Goal: Information Seeking & Learning: Check status

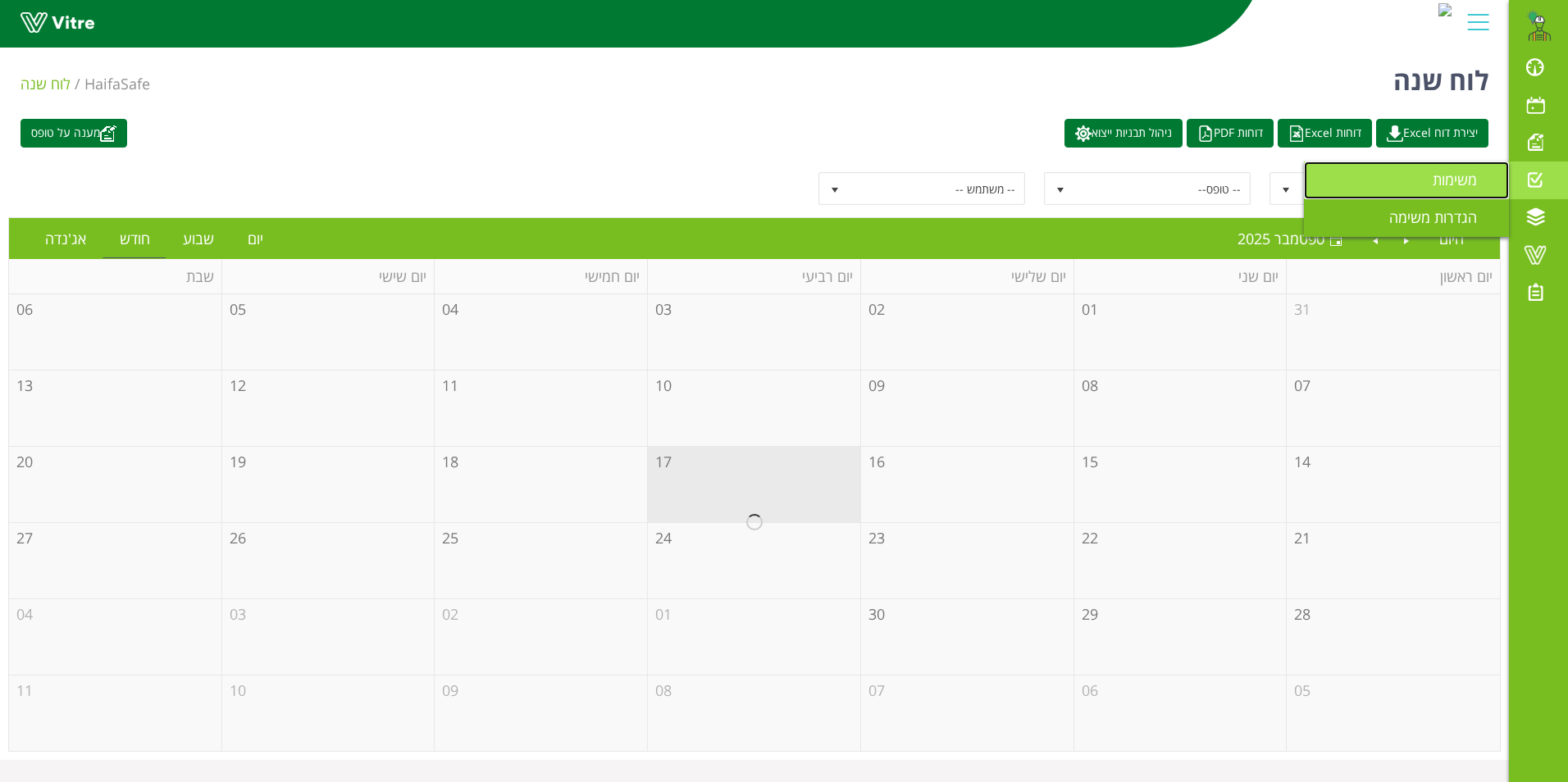
click at [1442, 183] on span "משימות" at bounding box center [1465, 179] width 64 height 20
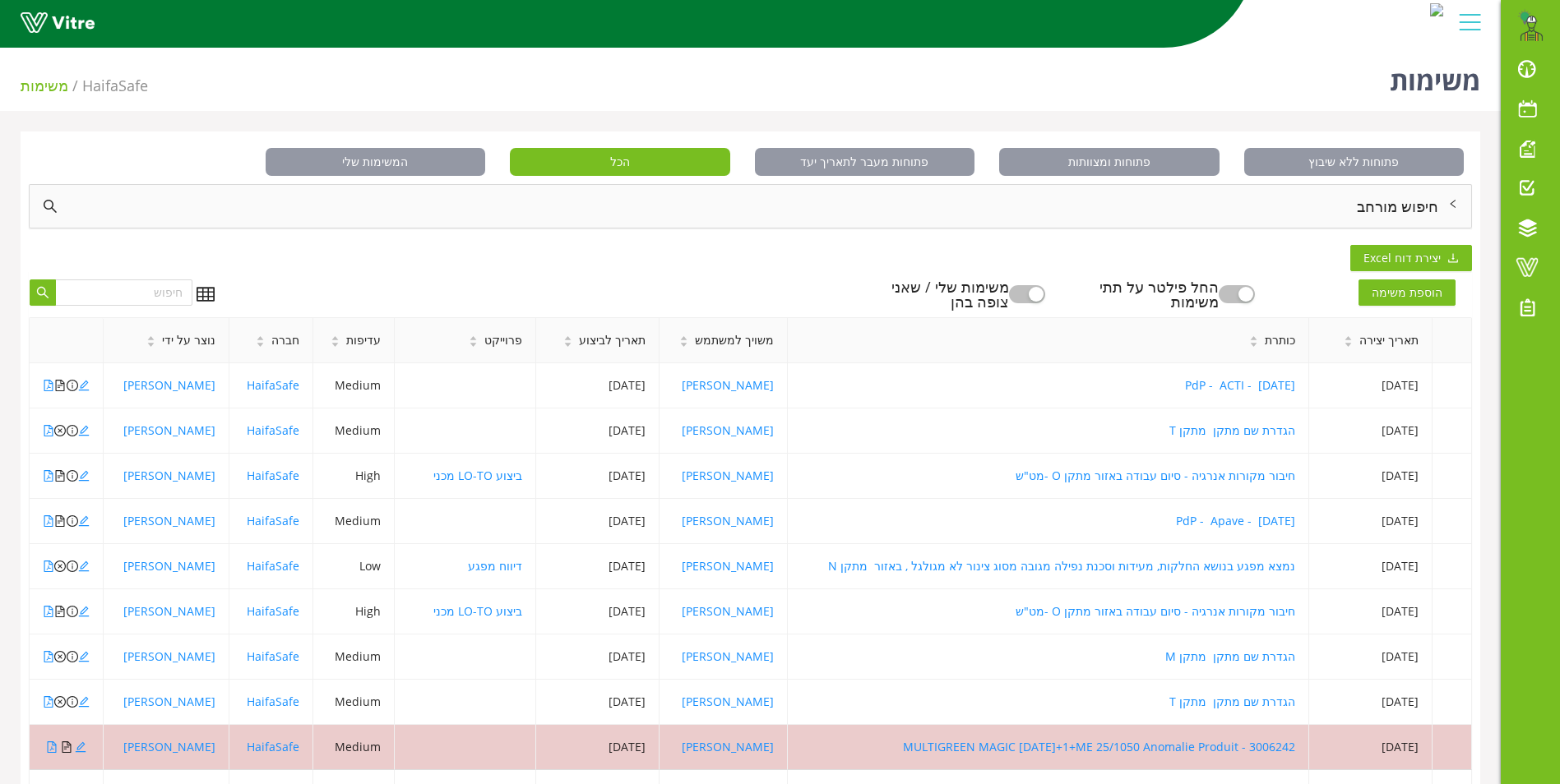
click at [1402, 203] on div "חיפוש מורחב" at bounding box center [750, 207] width 1442 height 43
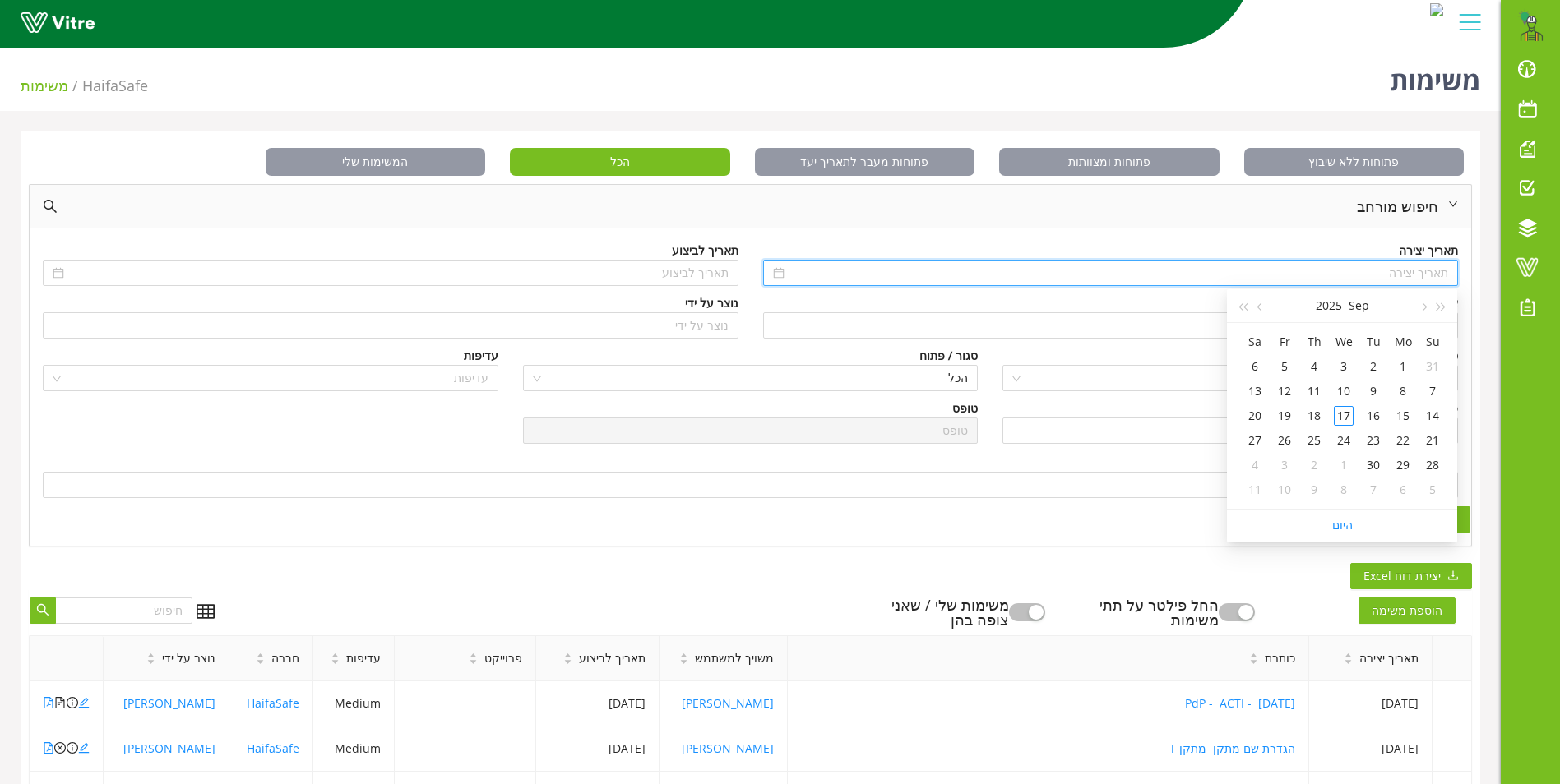
click at [1419, 273] on input at bounding box center [1118, 273] width 661 height 18
click at [1425, 308] on span "button" at bounding box center [1422, 307] width 8 height 8
type input "[DATE]"
click at [1288, 370] on div "1" at bounding box center [1284, 367] width 20 height 20
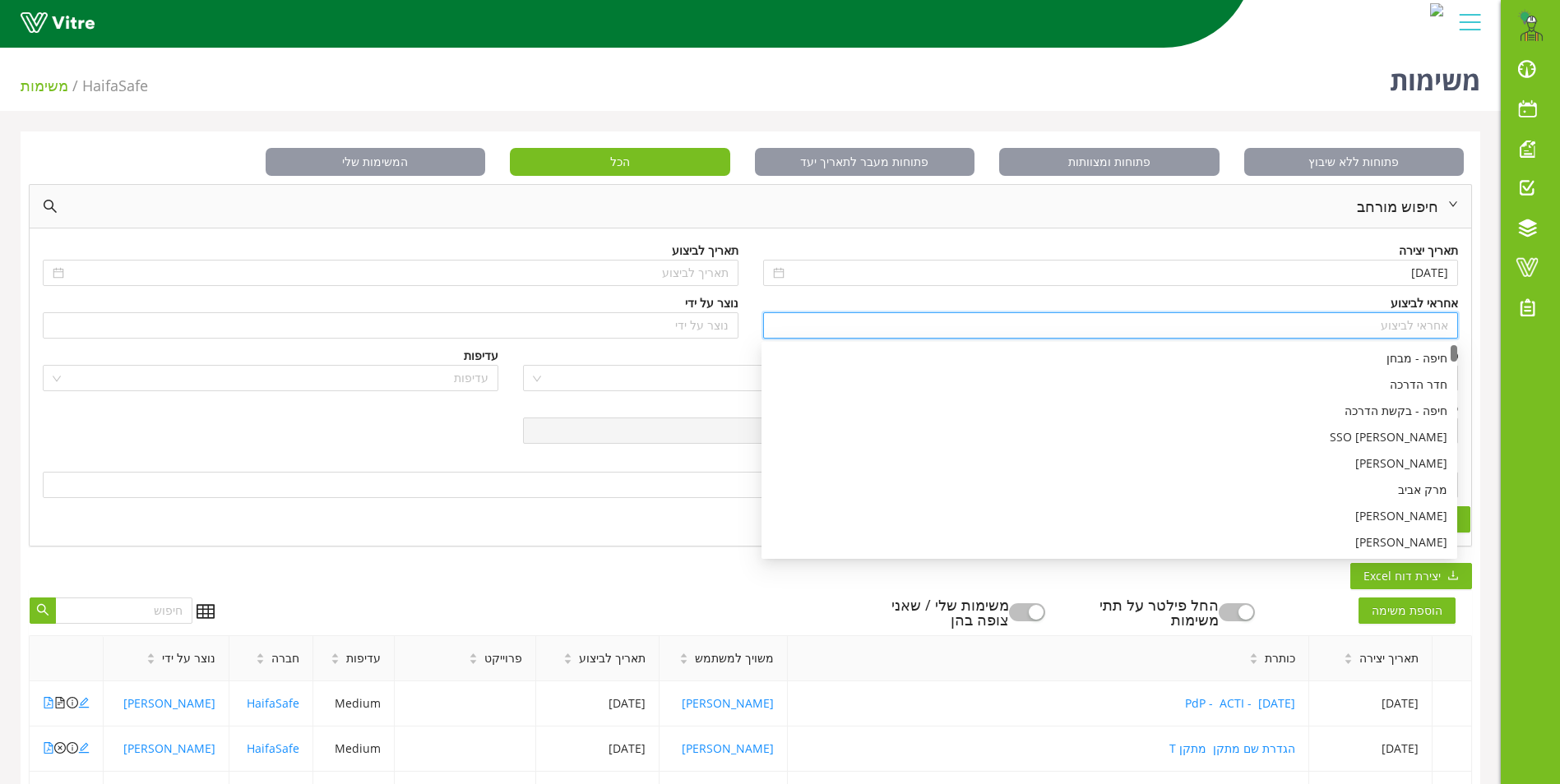
click at [1373, 325] on input "search" at bounding box center [1111, 325] width 676 height 25
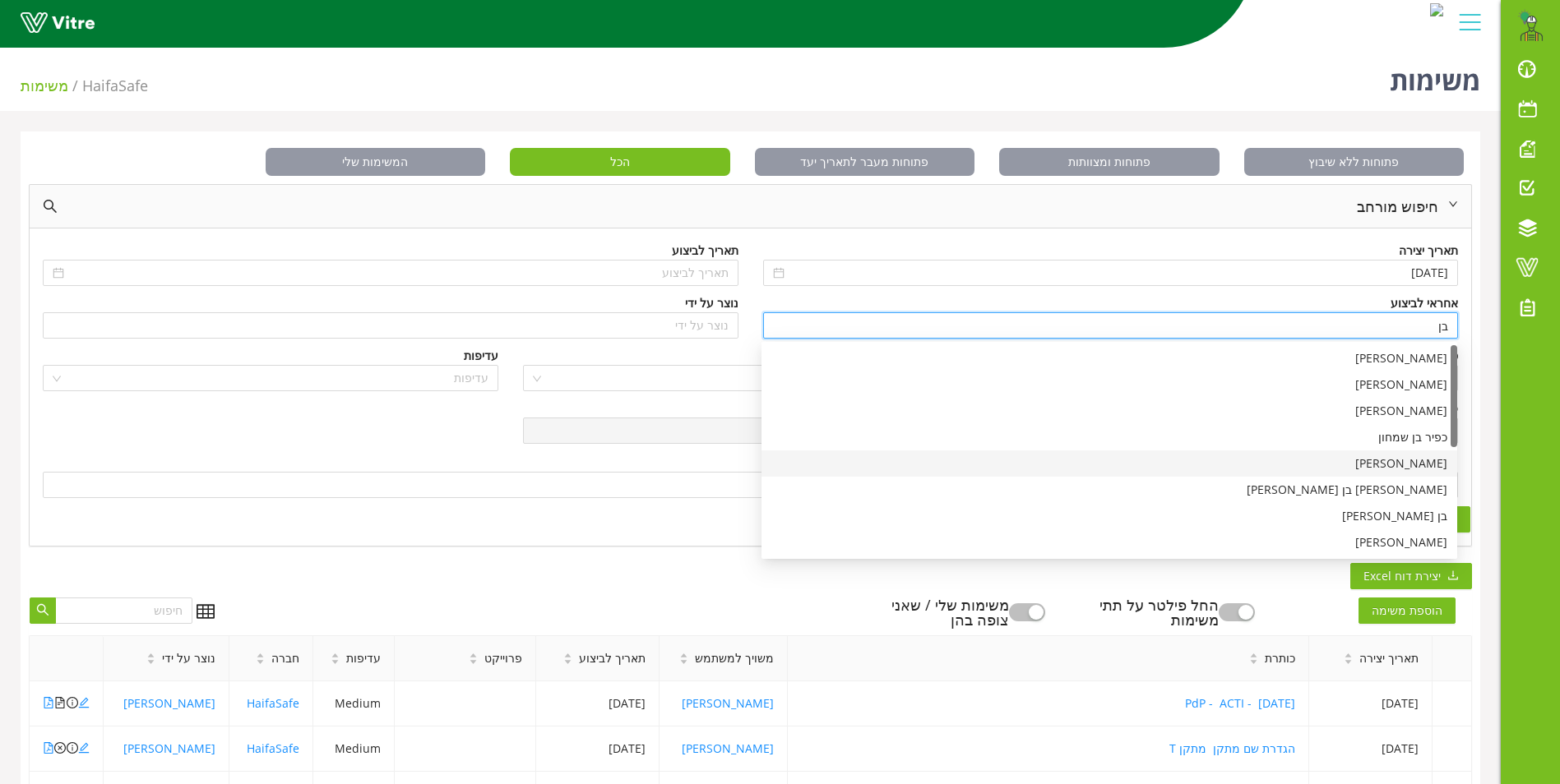
click at [1426, 462] on div "[PERSON_NAME]" at bounding box center [1109, 463] width 676 height 18
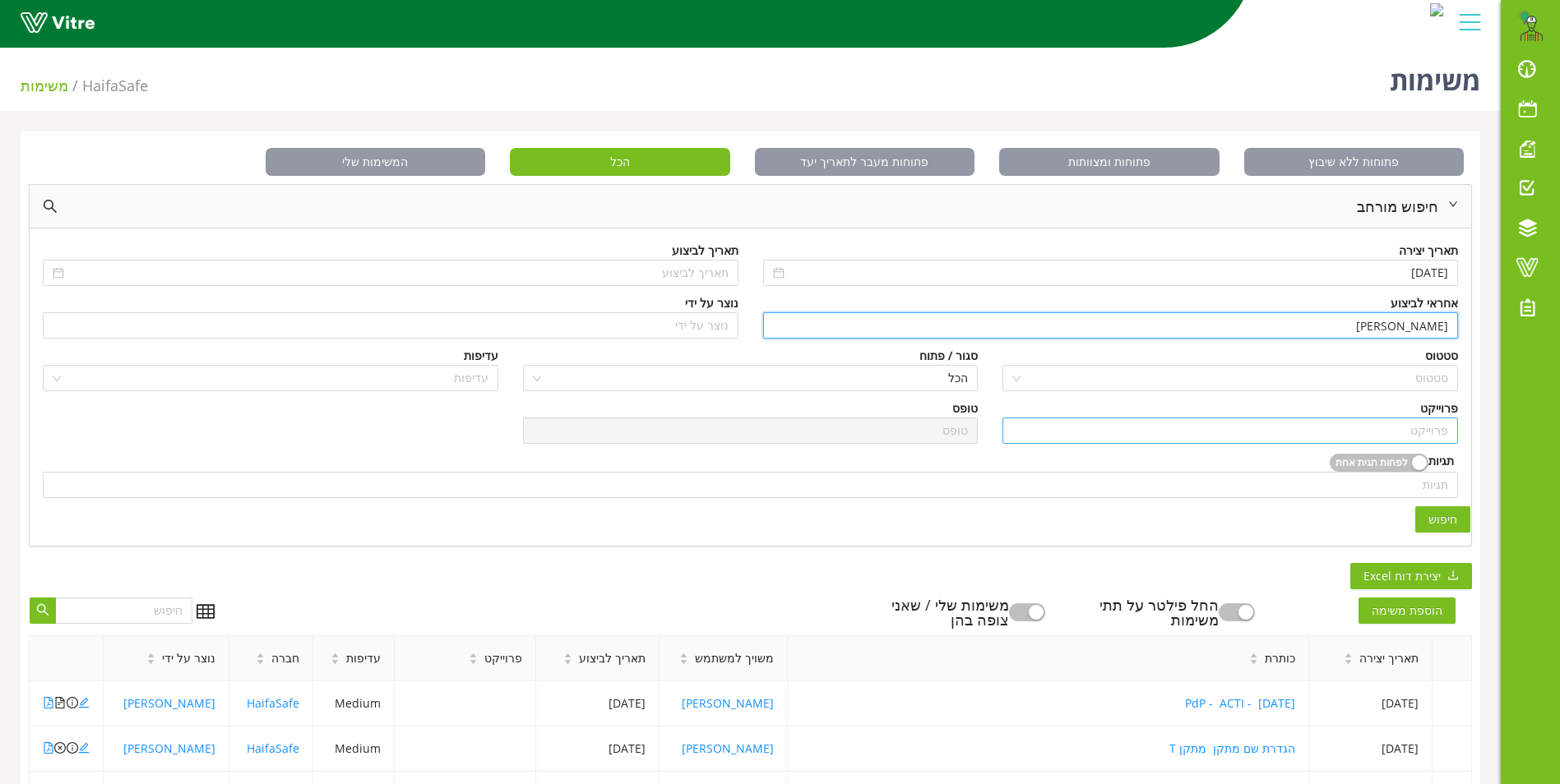
type input "[PERSON_NAME]"
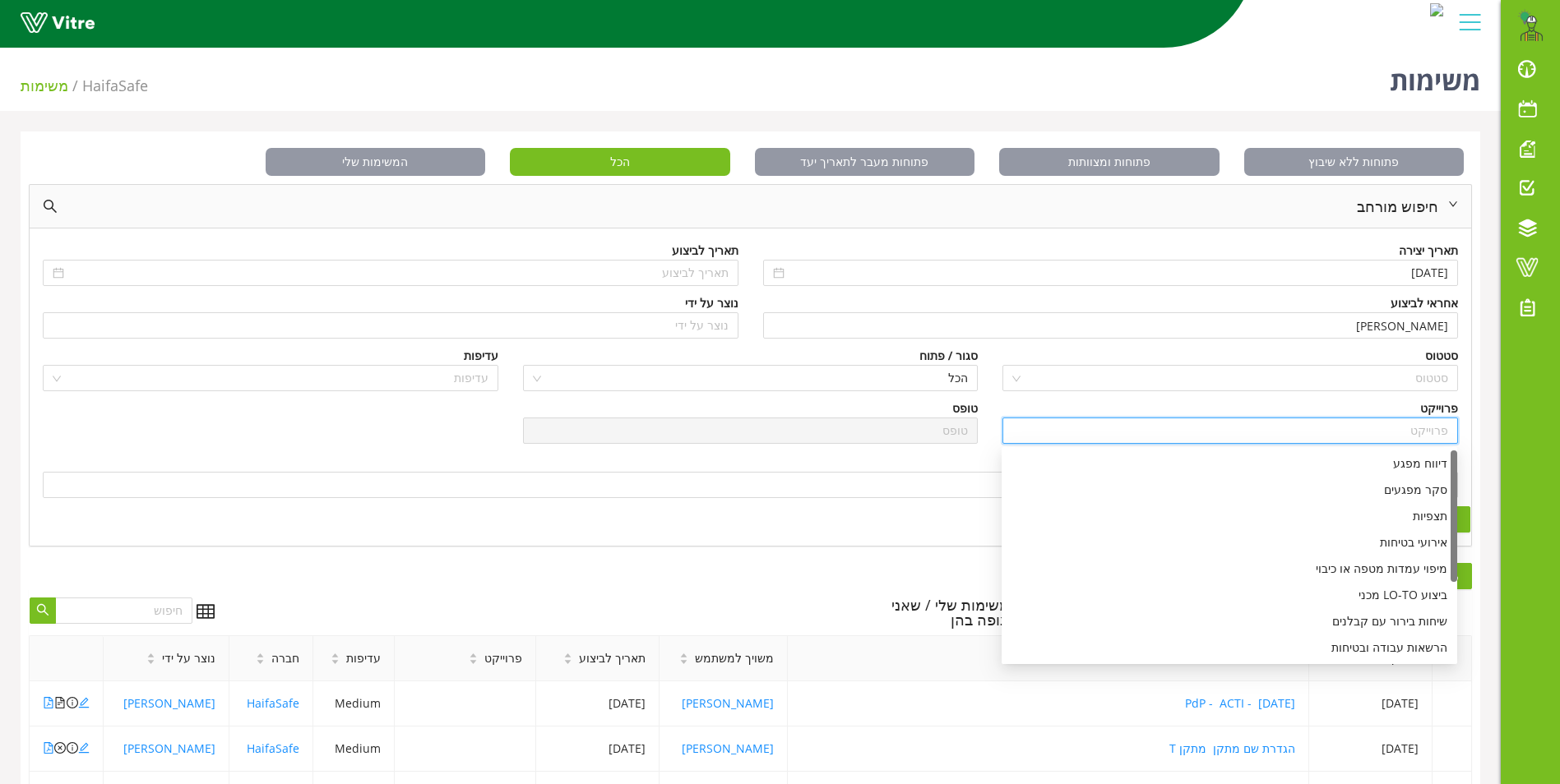
click at [1396, 429] on input "search" at bounding box center [1230, 431] width 436 height 25
click at [1404, 467] on div "דיווח מפגע" at bounding box center [1229, 463] width 436 height 18
type input "דיווח מפגע"
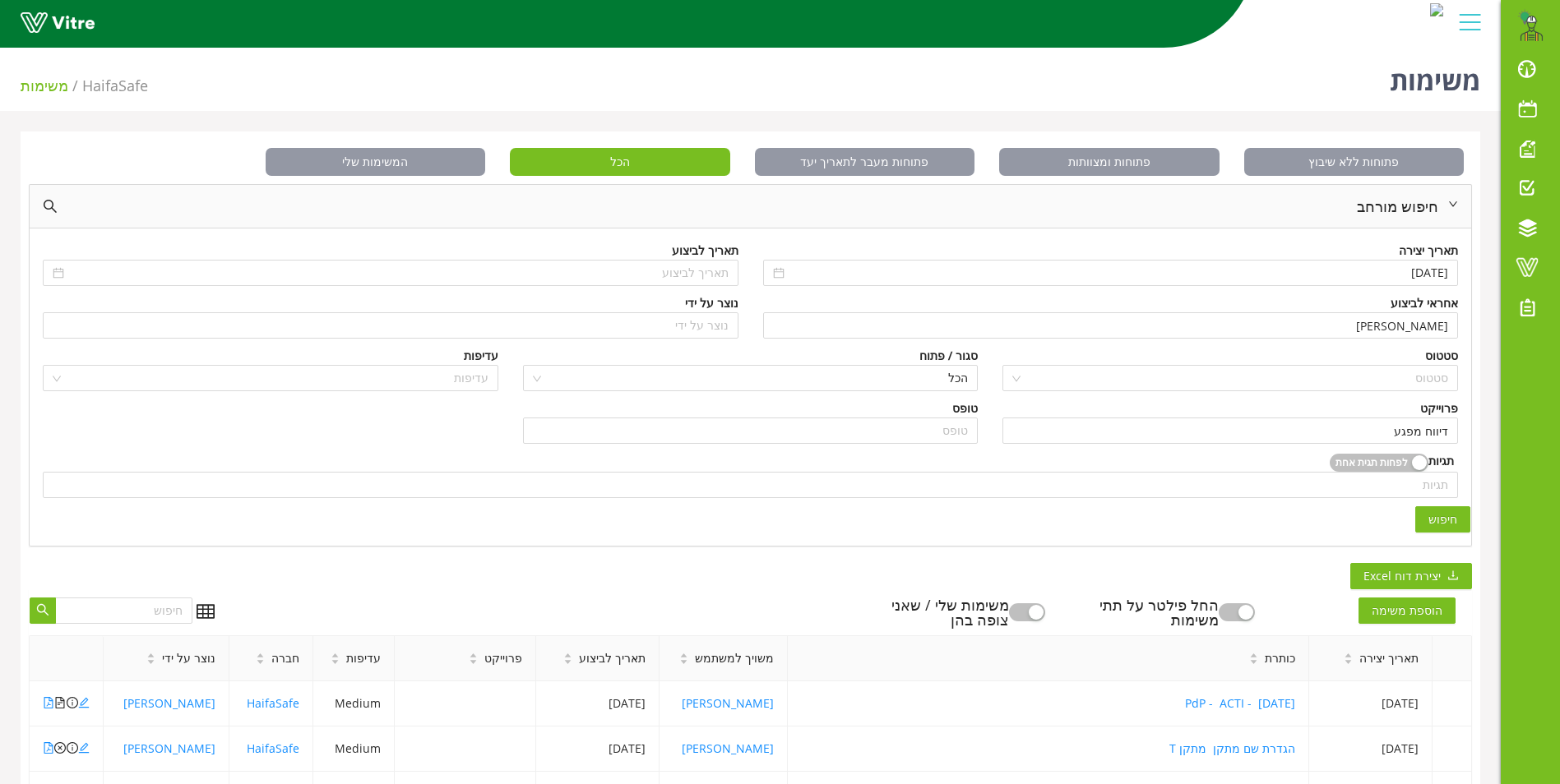
click at [1446, 521] on span "חיפוש" at bounding box center [1443, 519] width 29 height 18
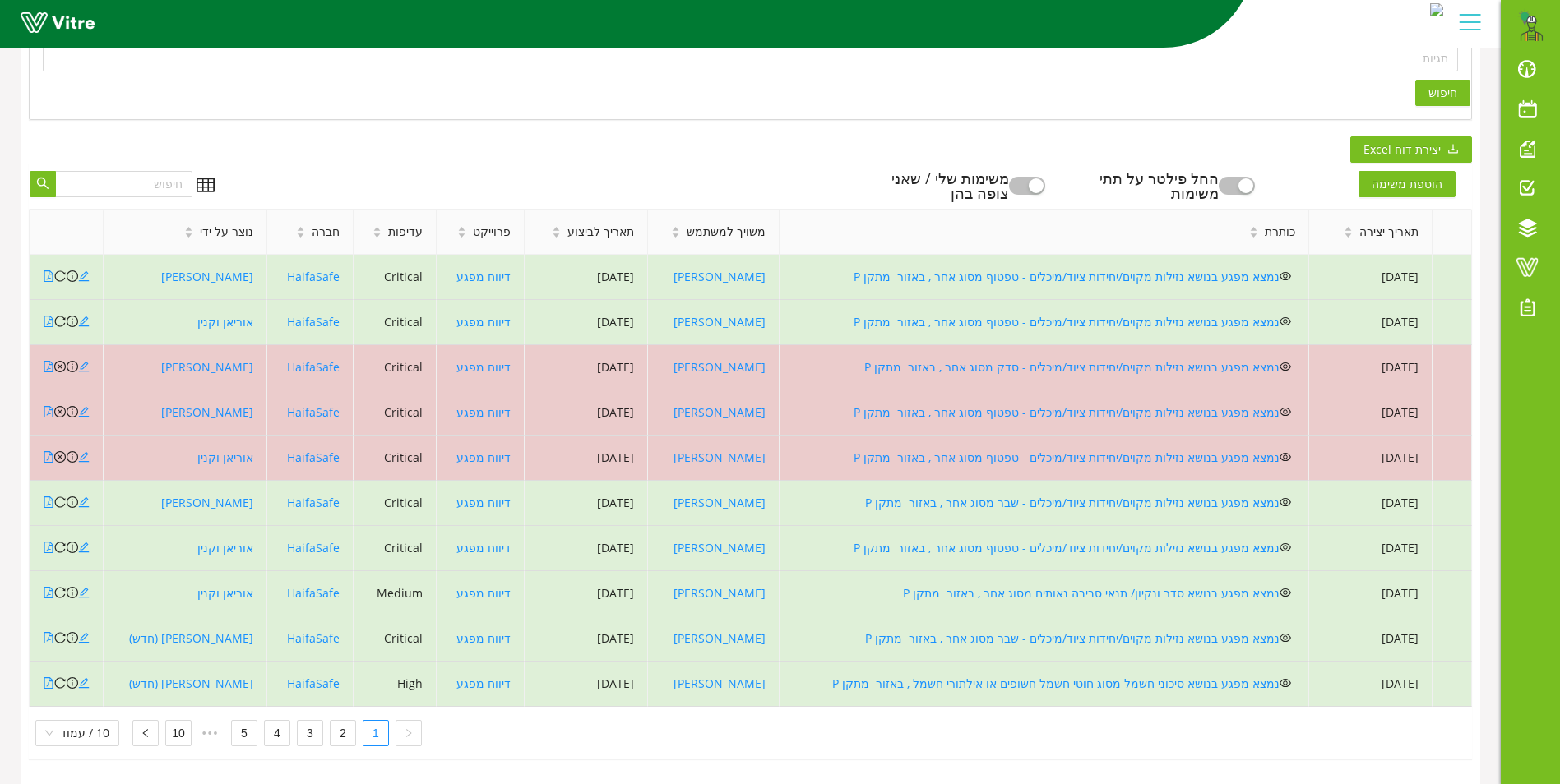
scroll to position [439, 0]
click at [343, 727] on link "2" at bounding box center [343, 733] width 25 height 25
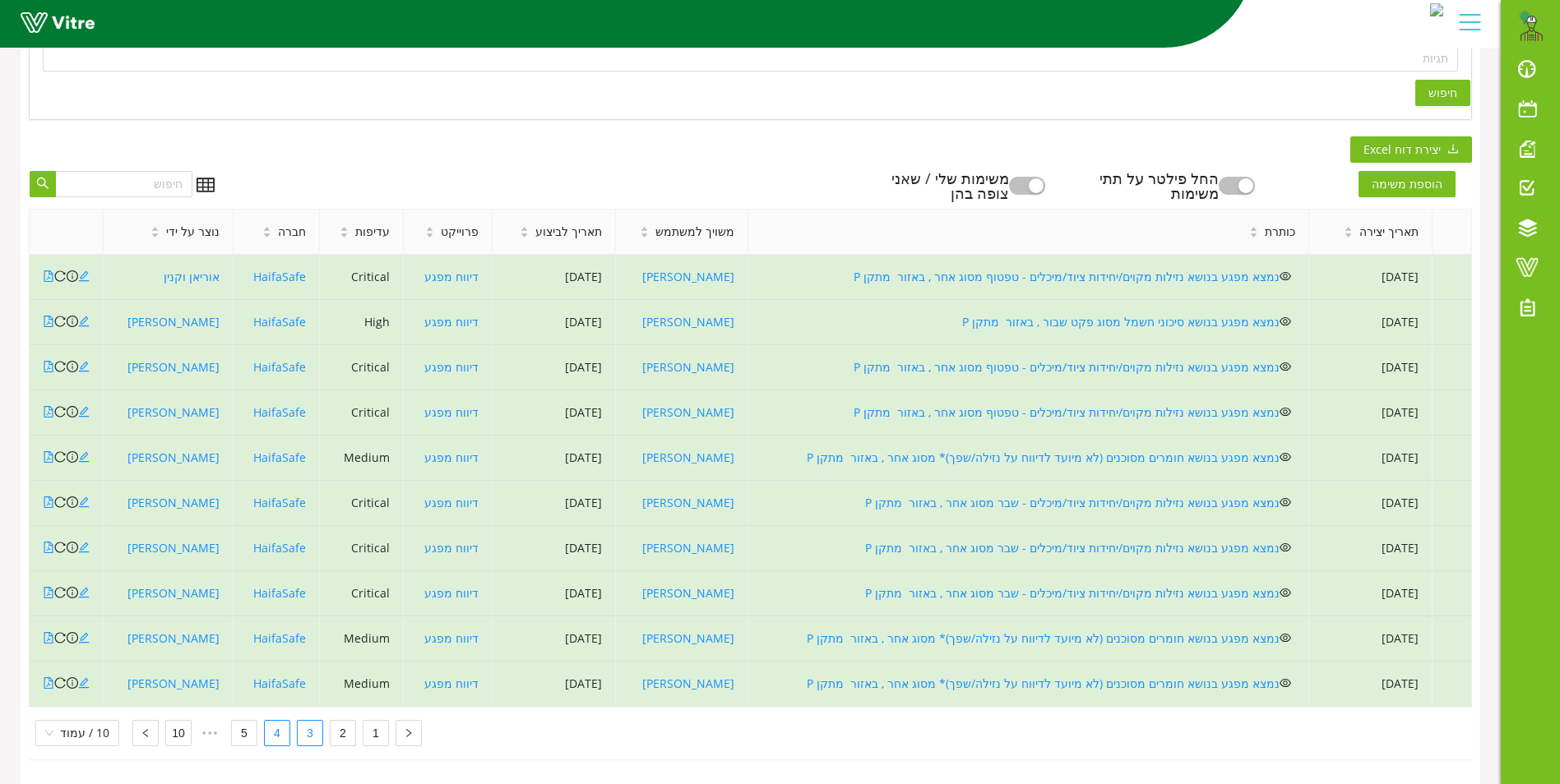
click at [271, 722] on link "4" at bounding box center [277, 733] width 25 height 25
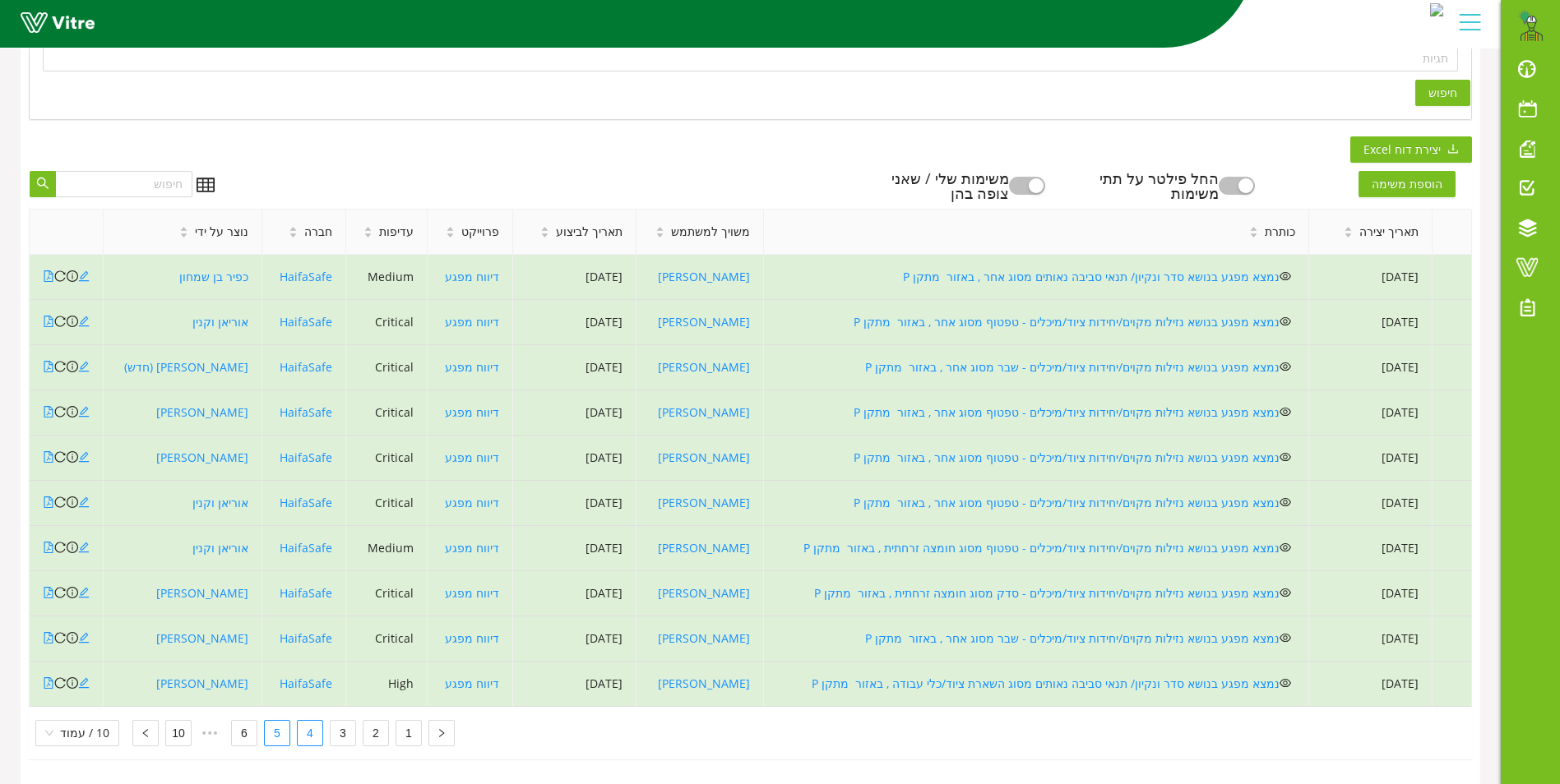
click at [273, 721] on link "5" at bounding box center [277, 733] width 25 height 25
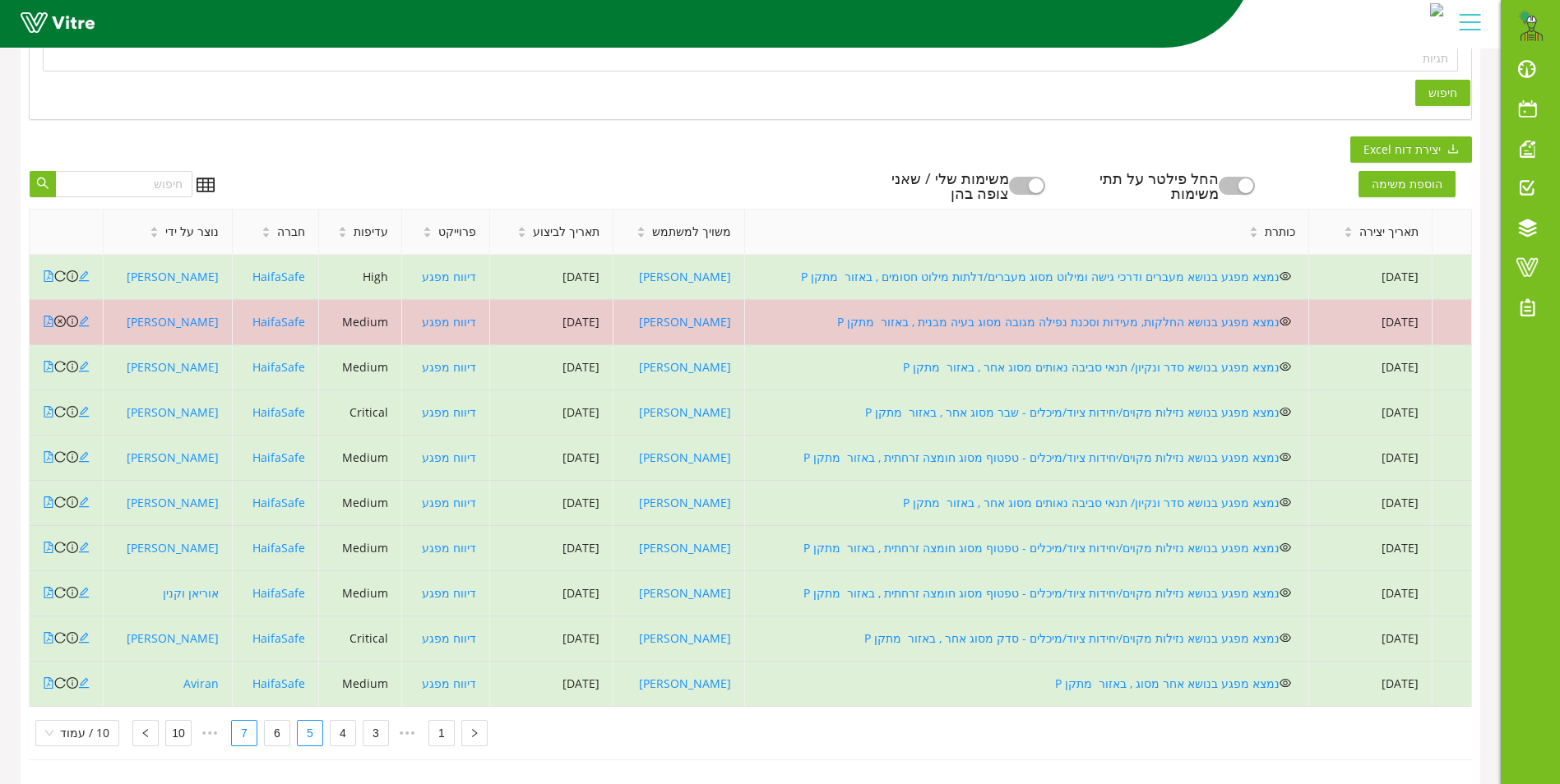
click at [239, 721] on link "7" at bounding box center [244, 733] width 25 height 25
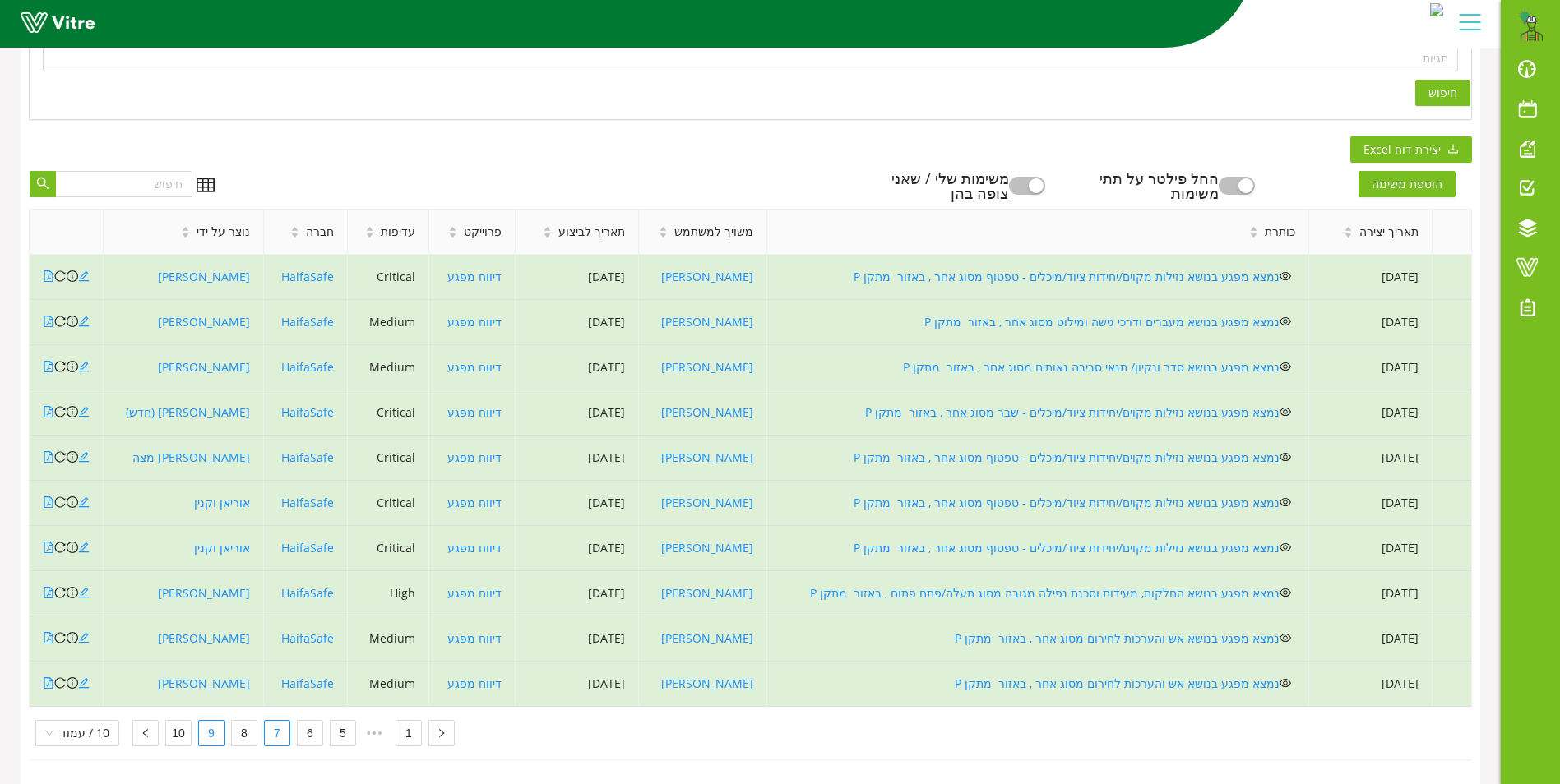
click at [208, 722] on link "9" at bounding box center [212, 733] width 25 height 25
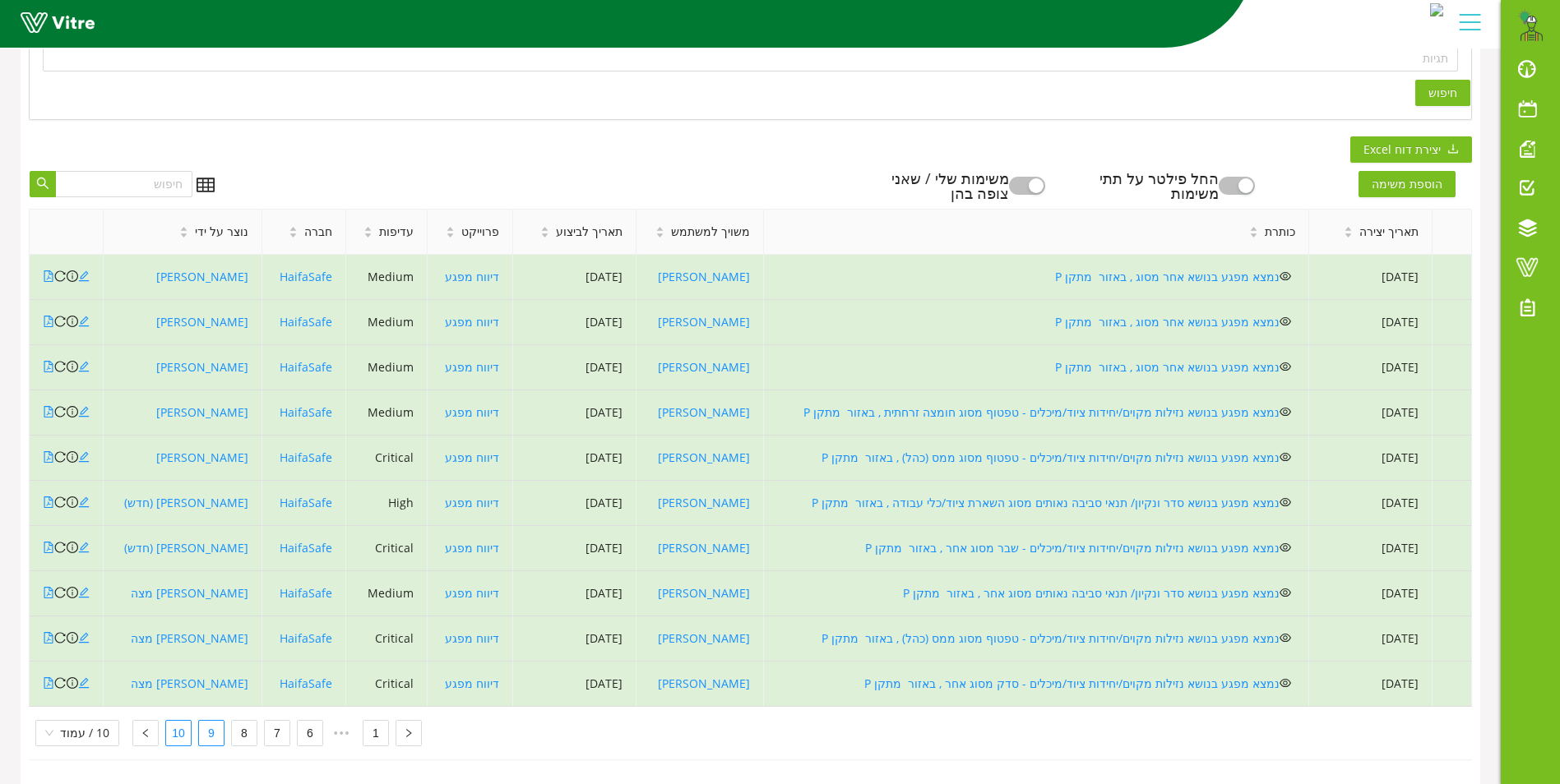
click at [173, 721] on link "10" at bounding box center [179, 733] width 25 height 25
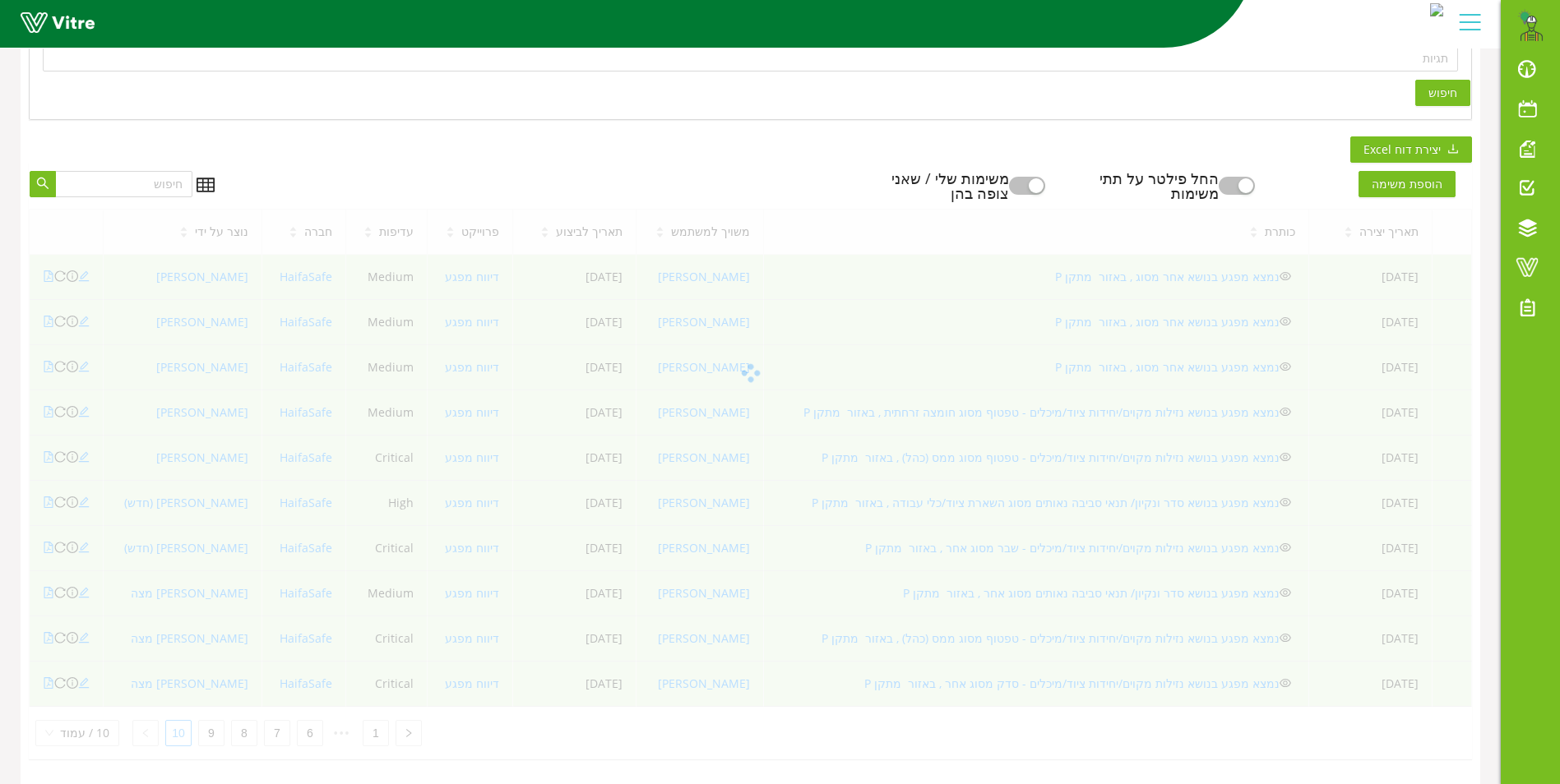
scroll to position [77, 0]
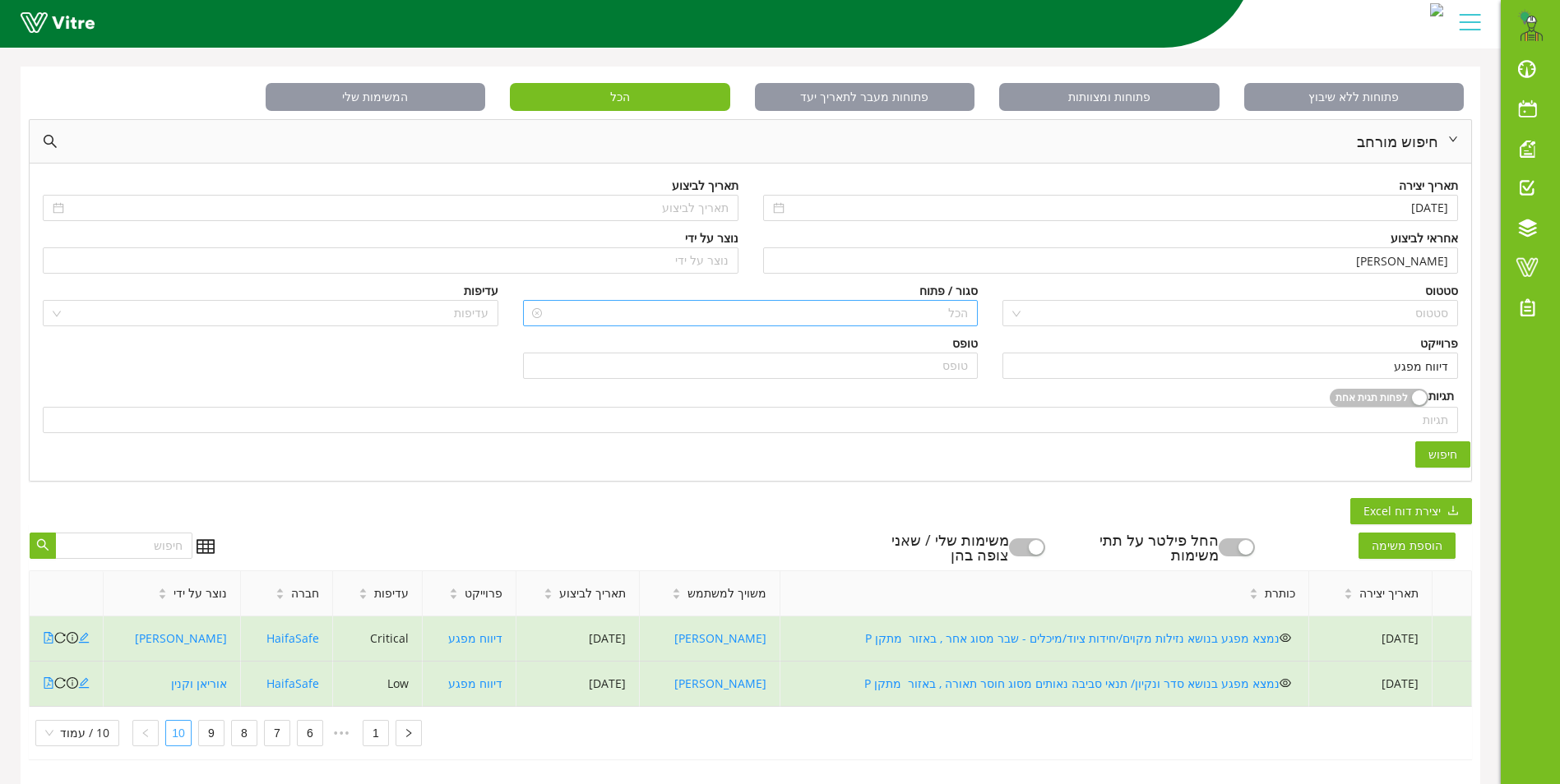
click at [945, 301] on span "הכל" at bounding box center [750, 314] width 436 height 25
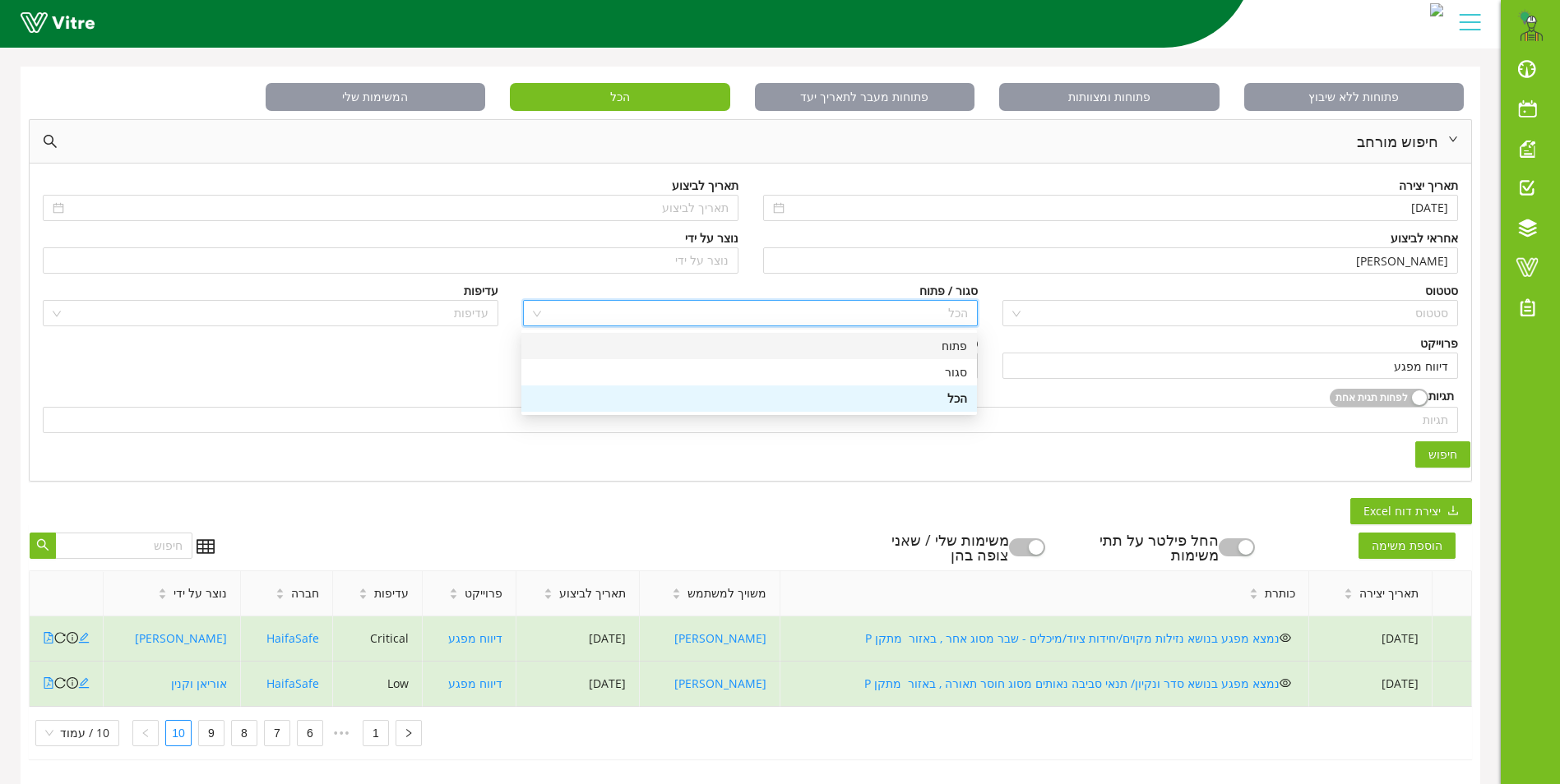
click at [960, 337] on div "פתוח" at bounding box center [749, 346] width 436 height 18
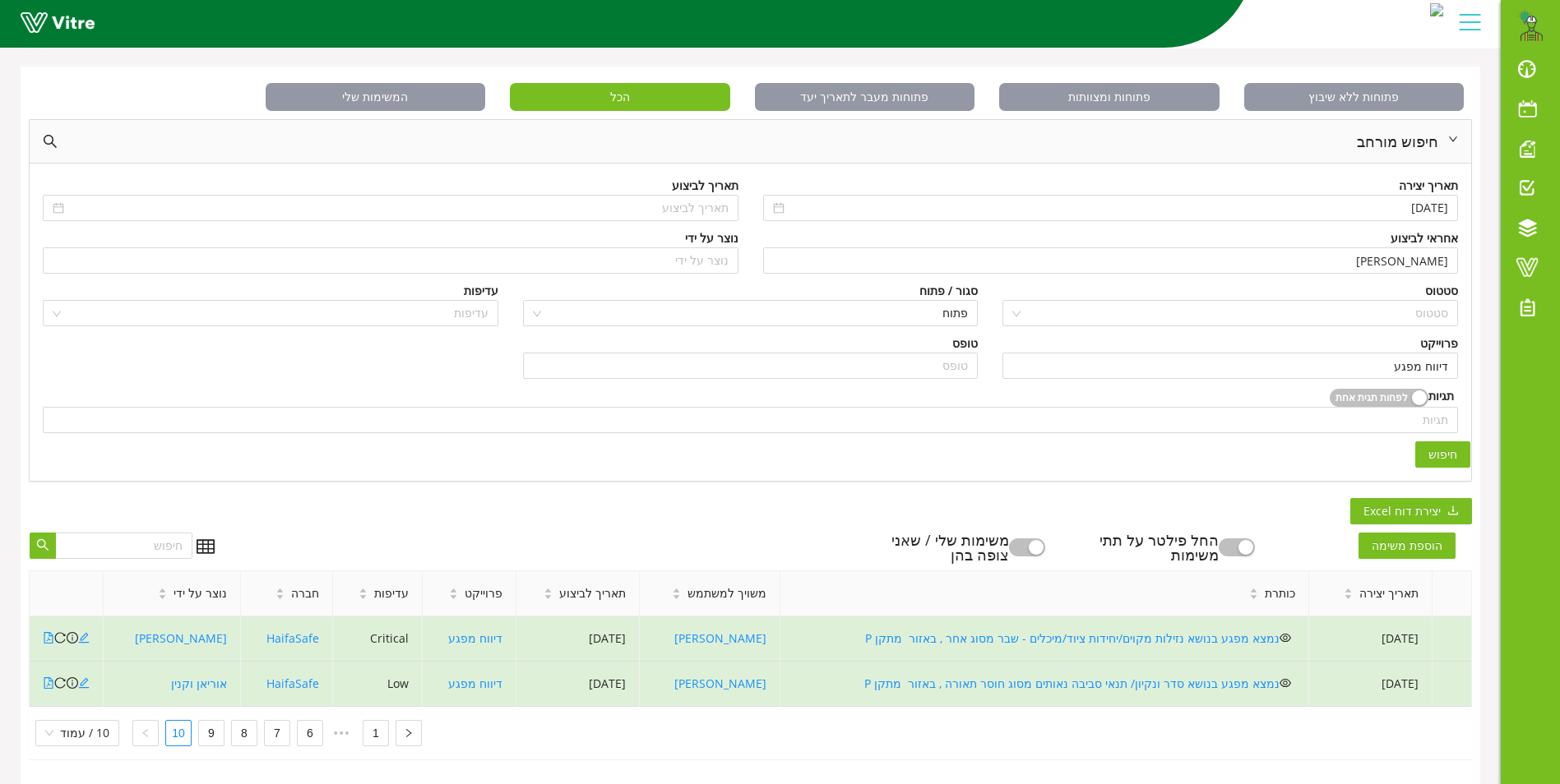
click at [1445, 445] on span "חיפוש" at bounding box center [1443, 454] width 29 height 18
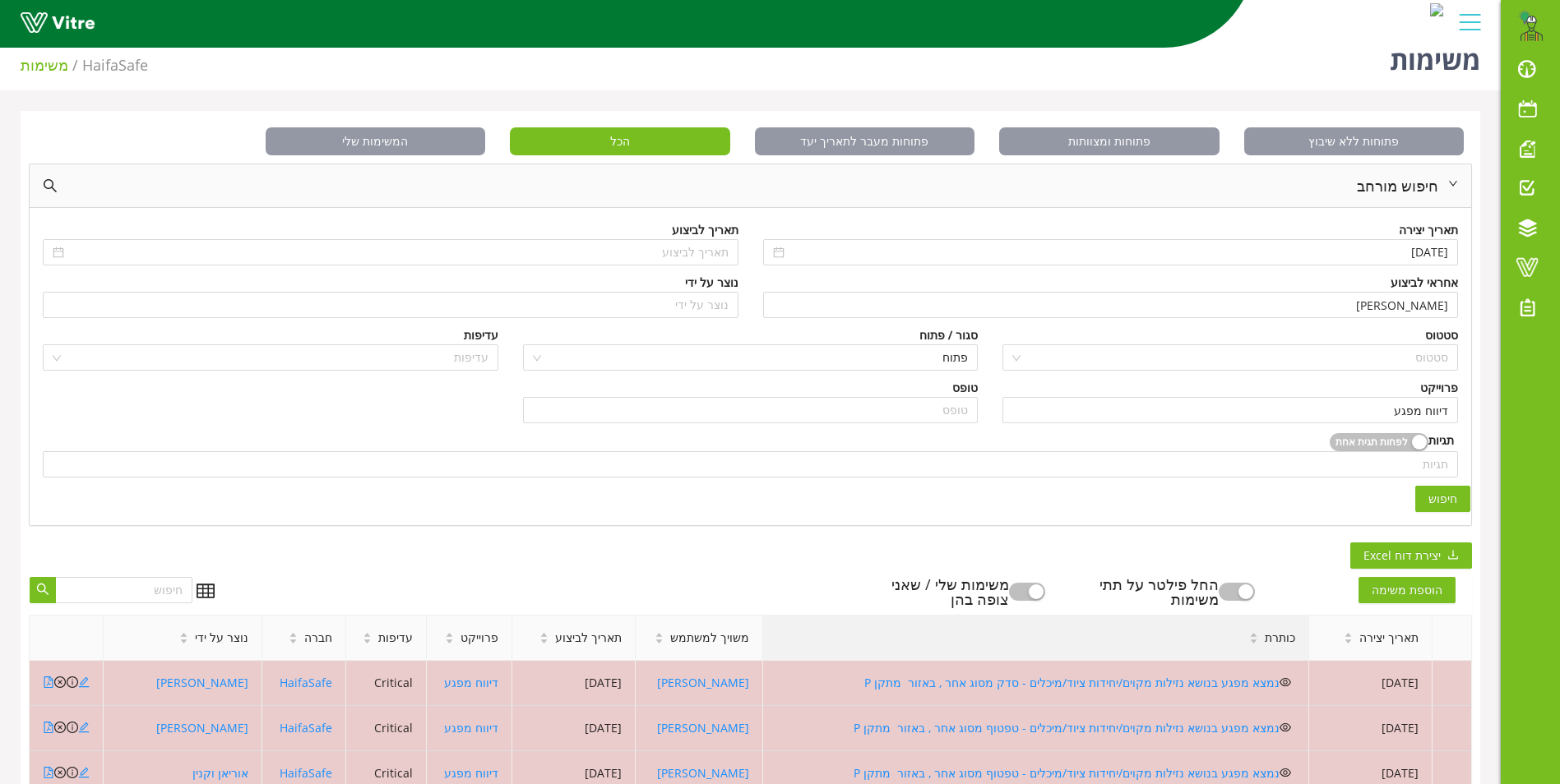
scroll to position [0, 0]
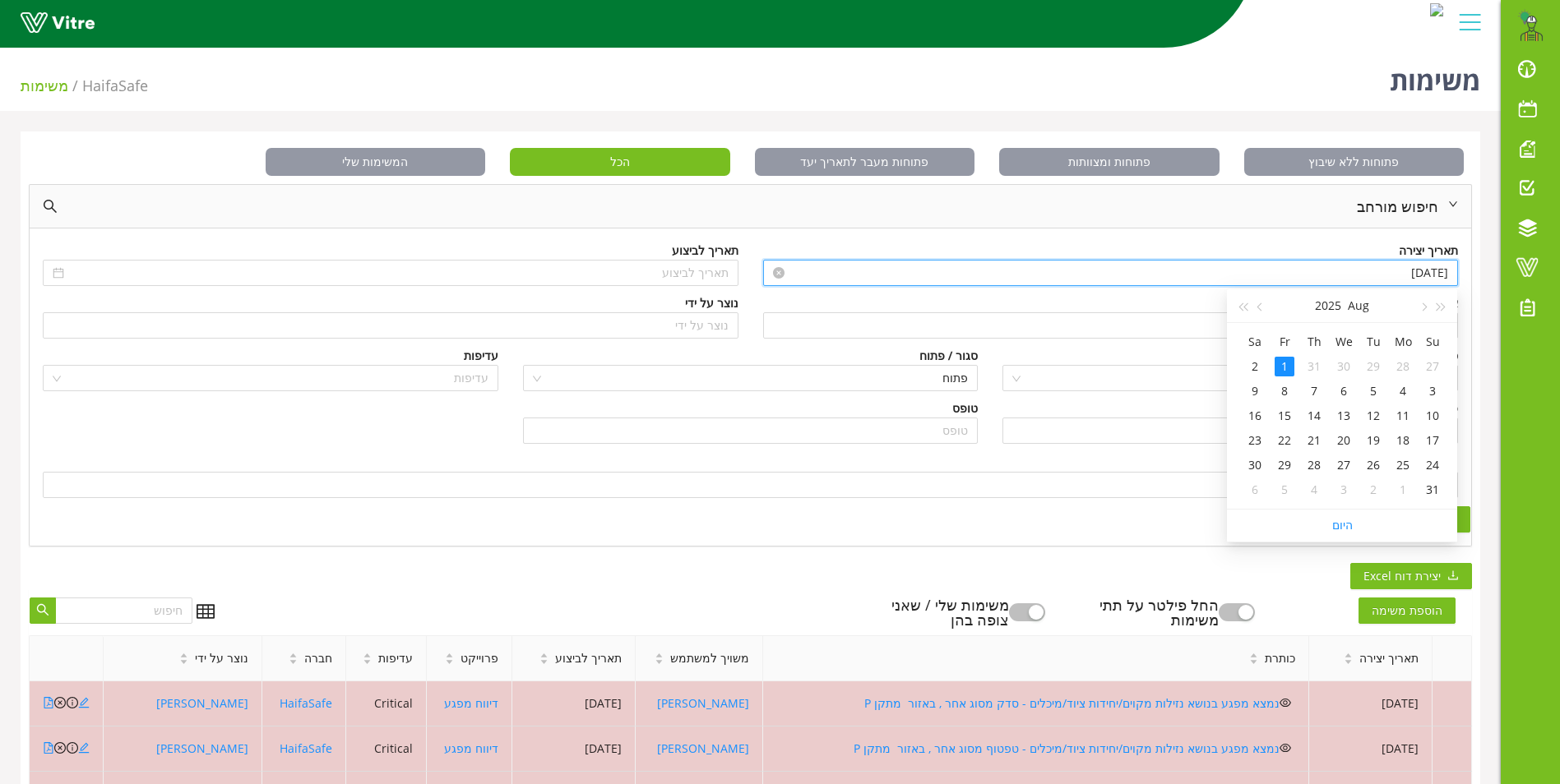
click at [1359, 272] on input "[DATE]" at bounding box center [1118, 273] width 661 height 18
click at [1426, 308] on button "button" at bounding box center [1423, 306] width 18 height 33
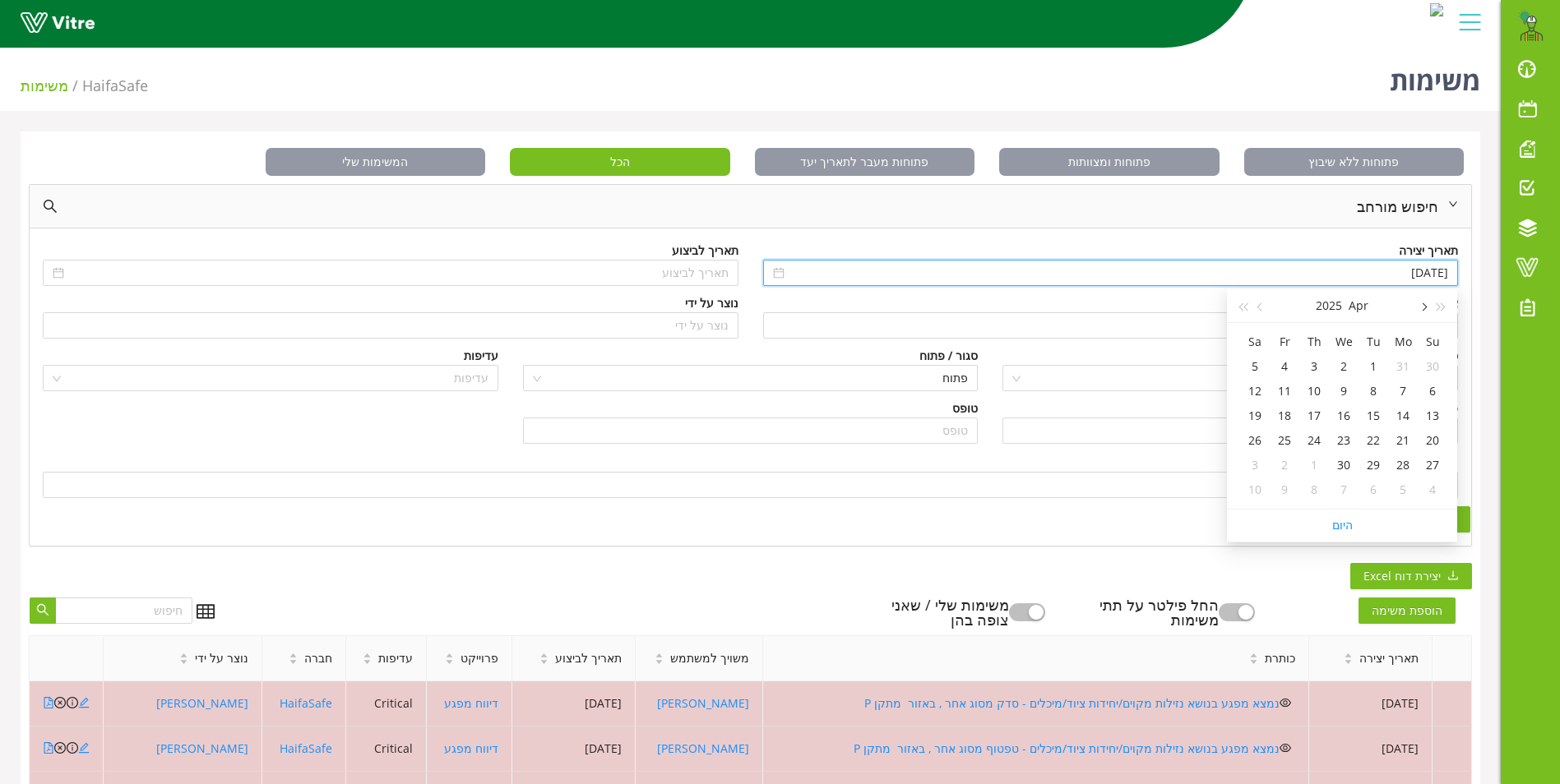
click at [1426, 308] on button "button" at bounding box center [1423, 306] width 18 height 33
type input "[DATE]"
click at [1344, 360] on div "1" at bounding box center [1344, 367] width 20 height 20
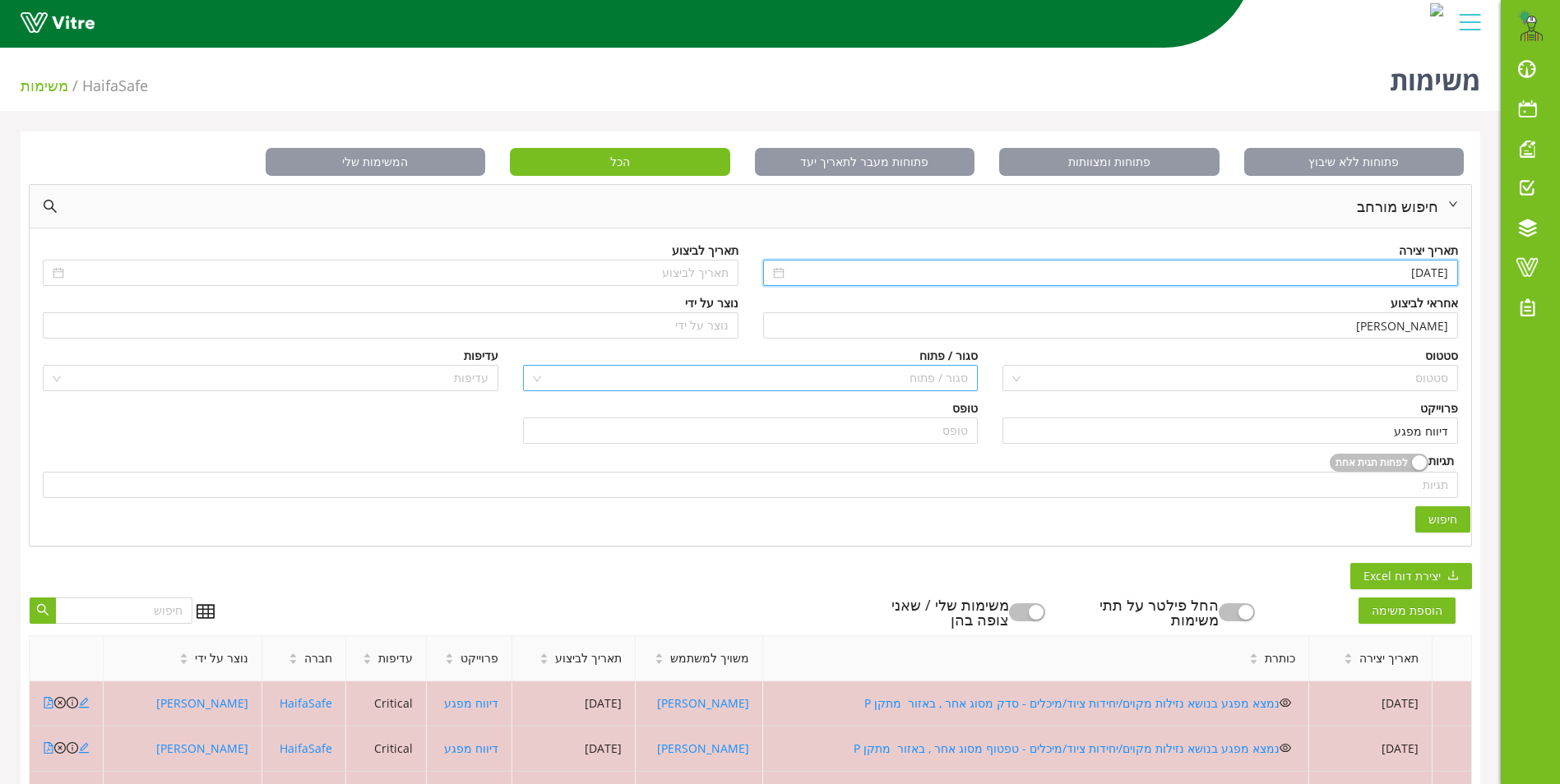
click at [853, 378] on input "search" at bounding box center [757, 378] width 424 height 25
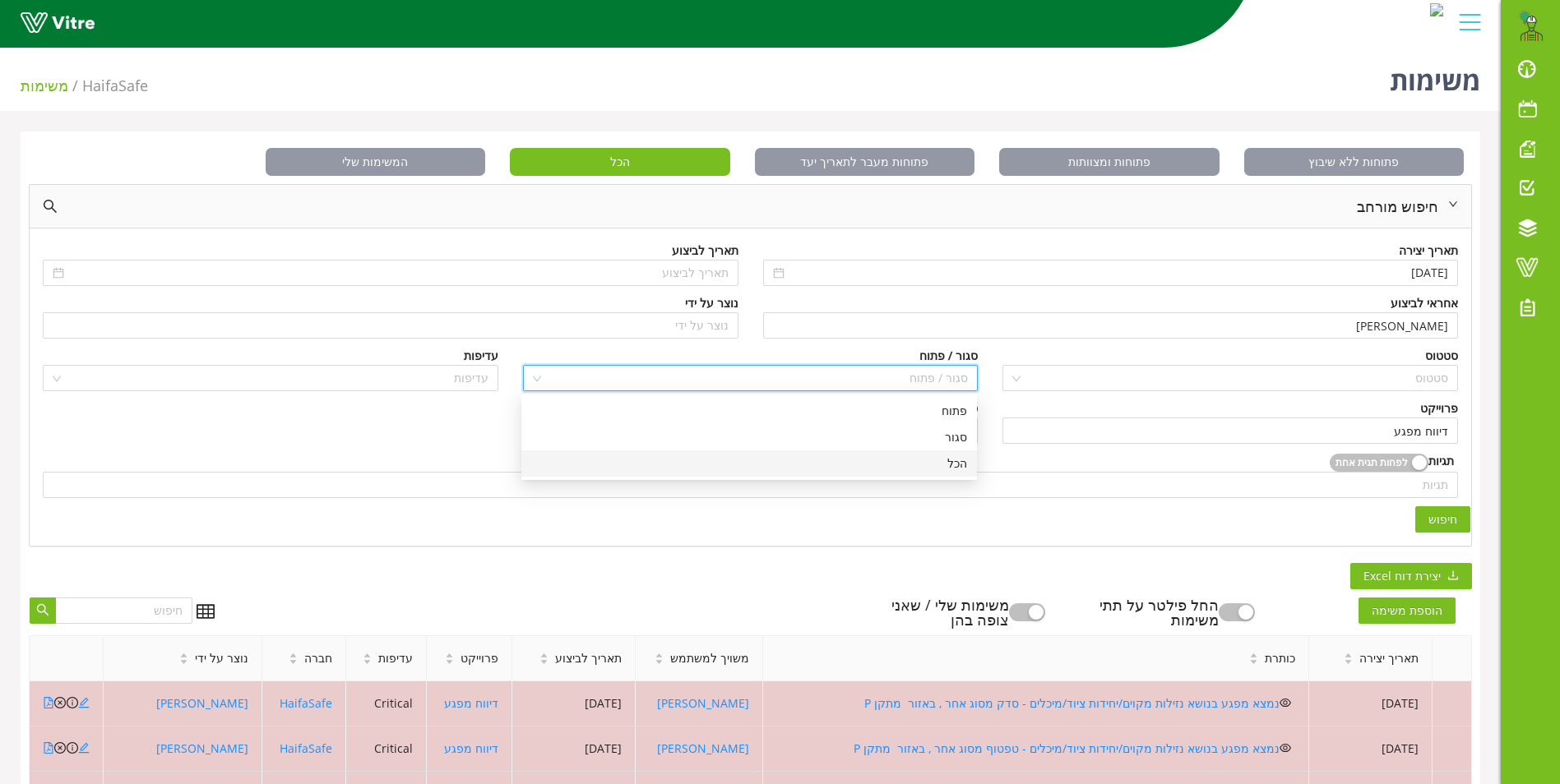
click at [934, 464] on div "הכל" at bounding box center [749, 463] width 436 height 18
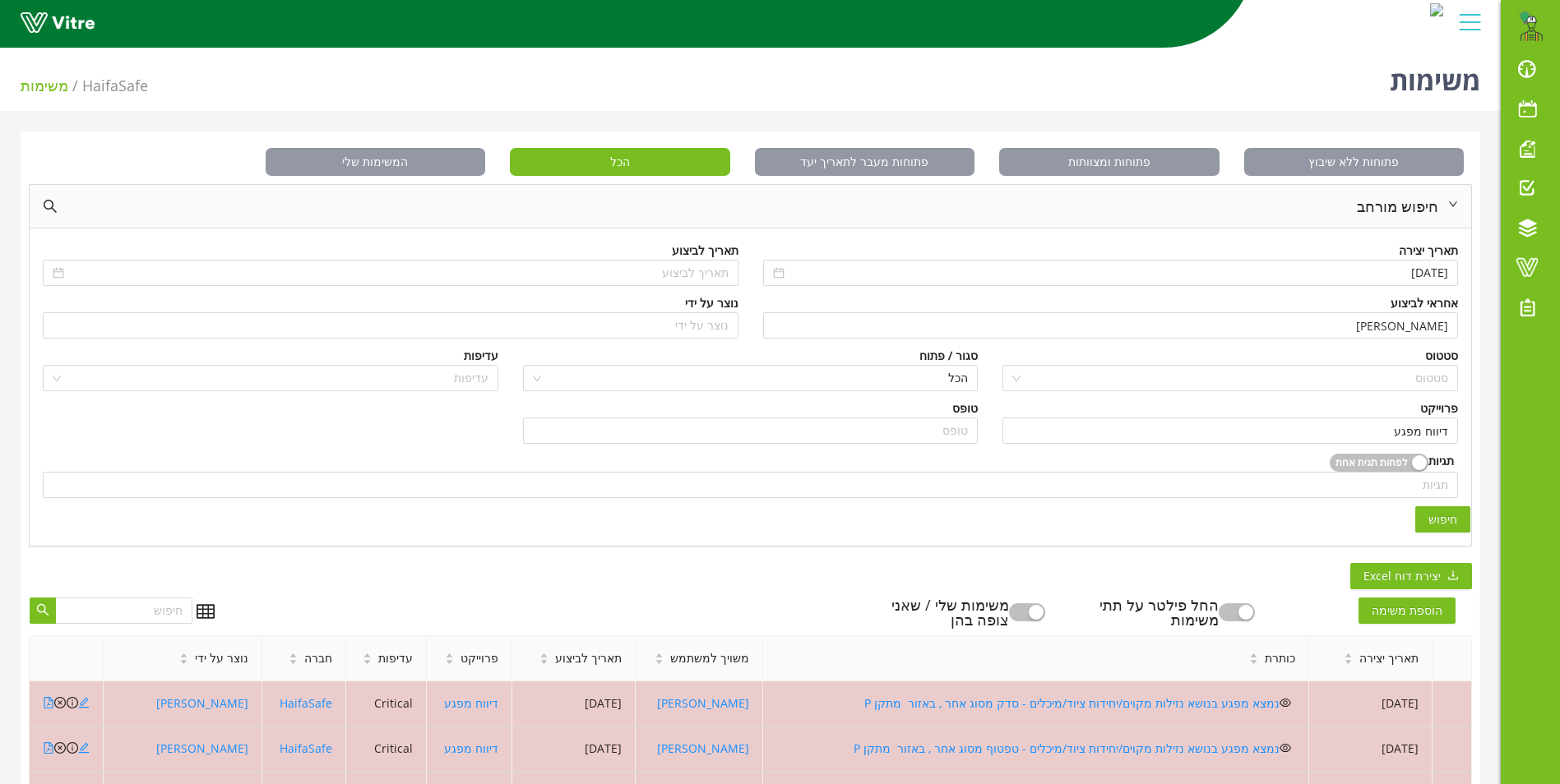
click at [1428, 513] on button "חיפוש" at bounding box center [1443, 518] width 55 height 26
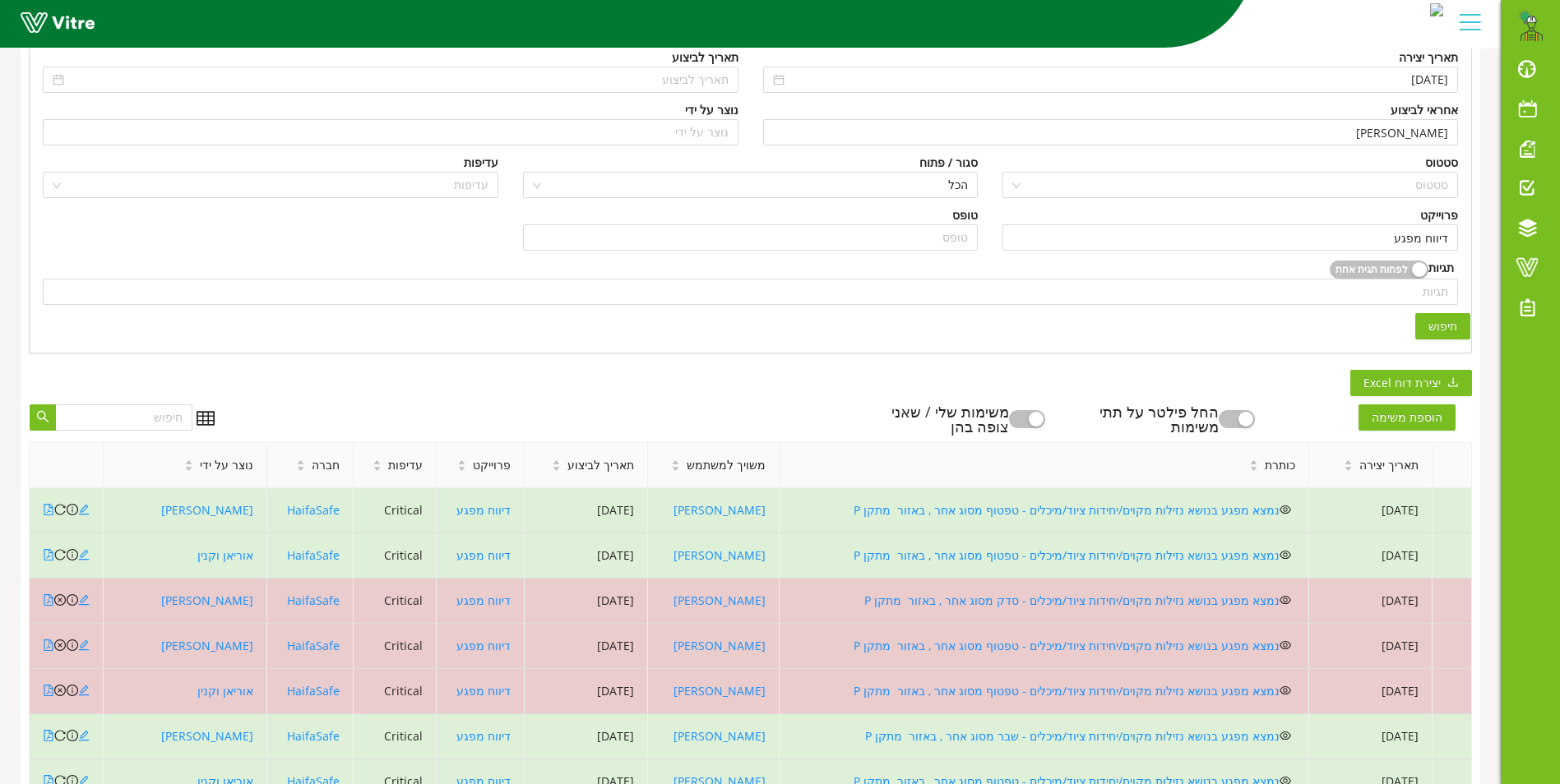
scroll to position [439, 0]
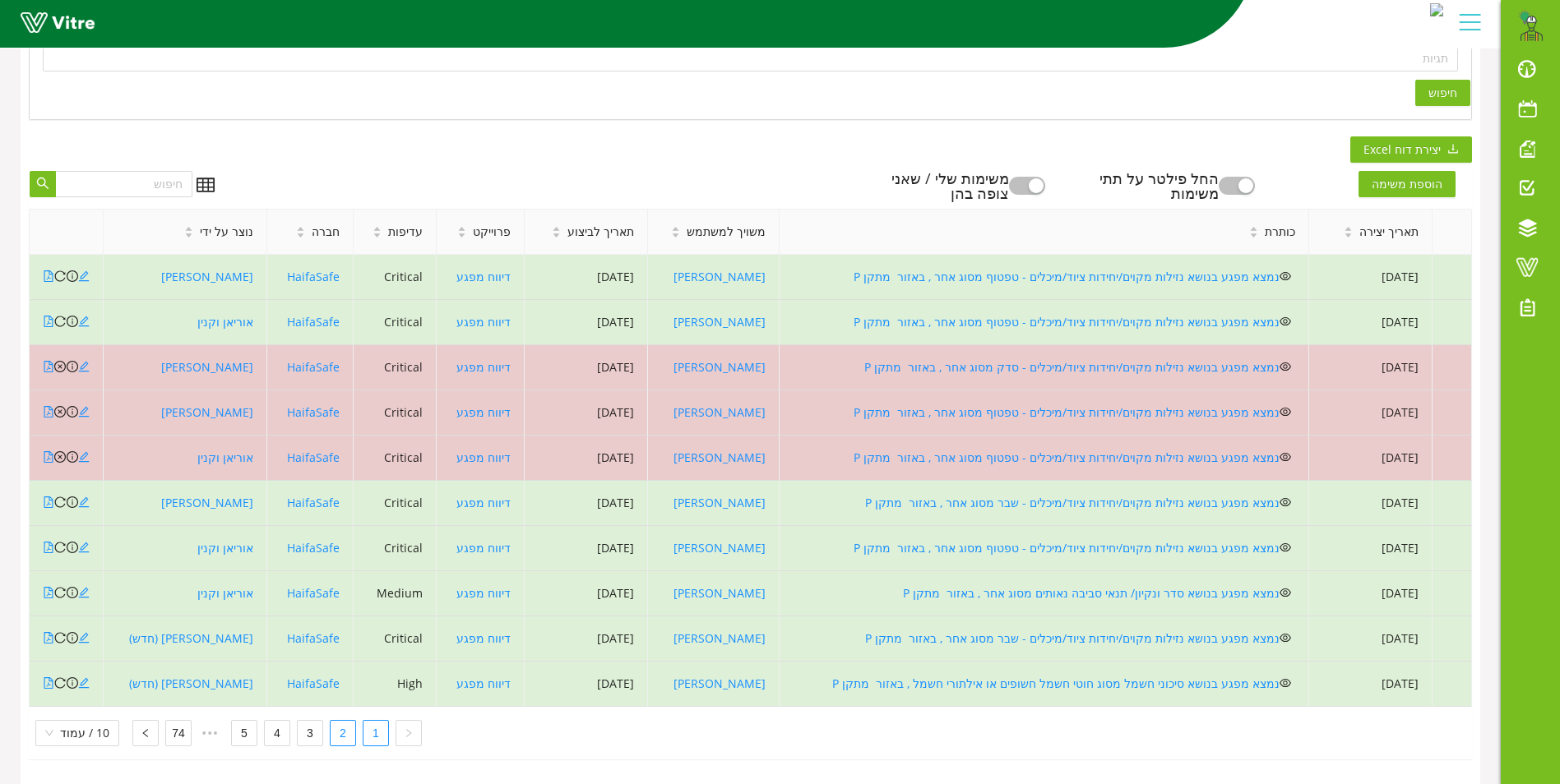
click at [340, 721] on link "2" at bounding box center [343, 733] width 25 height 25
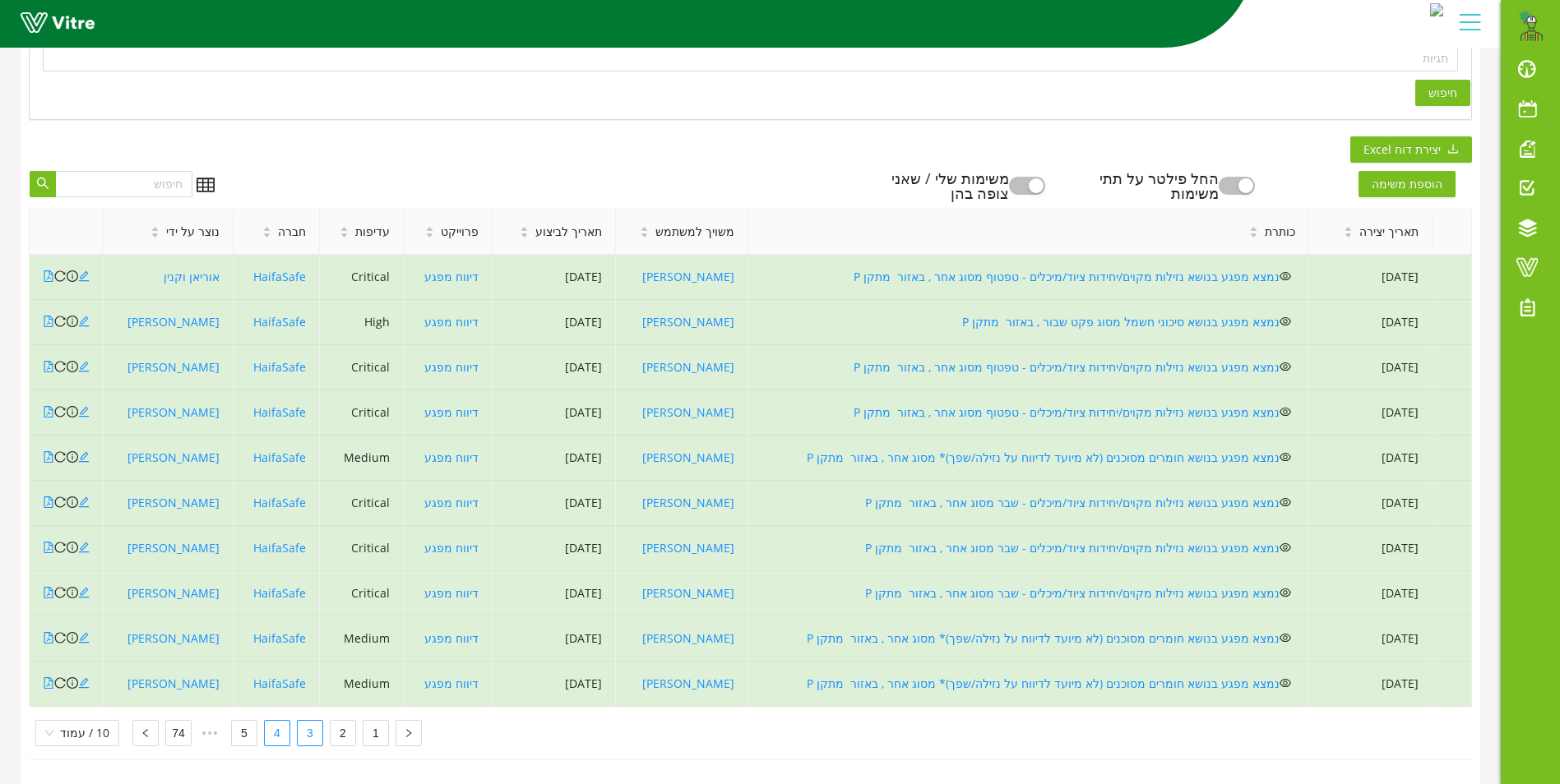
click at [276, 722] on link "4" at bounding box center [277, 733] width 25 height 25
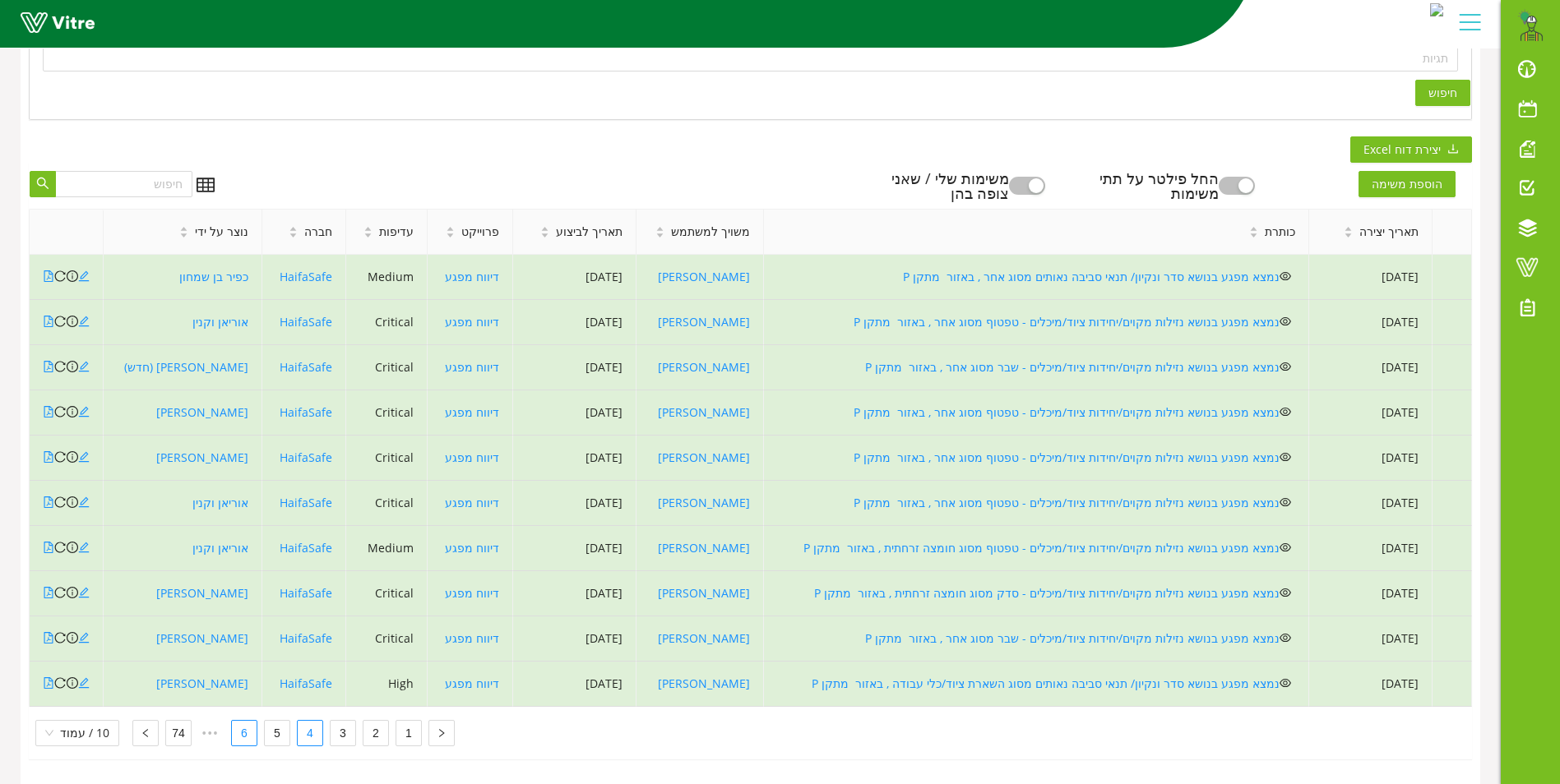
click at [240, 722] on link "6" at bounding box center [244, 733] width 25 height 25
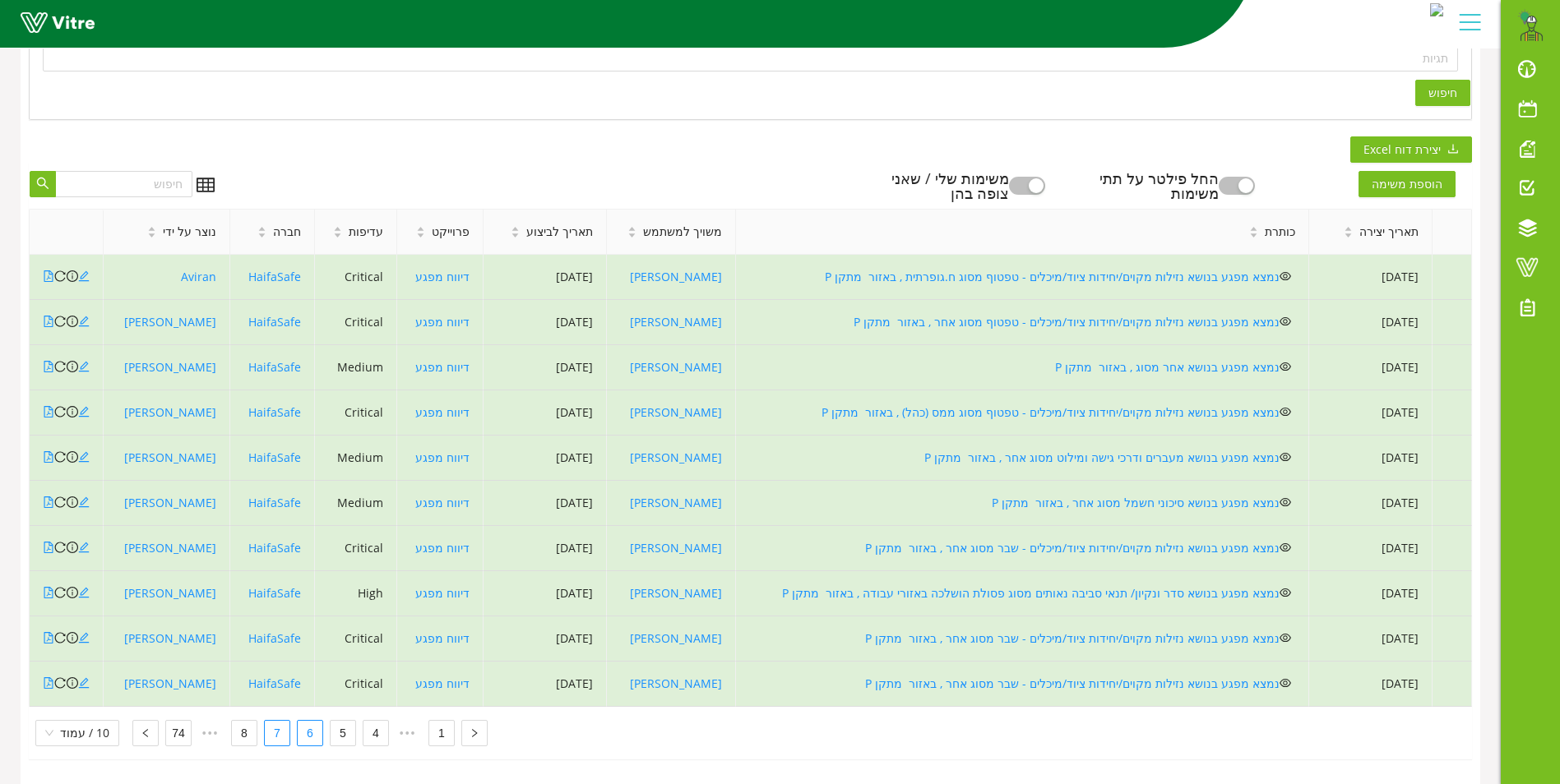
click at [267, 721] on link "7" at bounding box center [277, 733] width 25 height 25
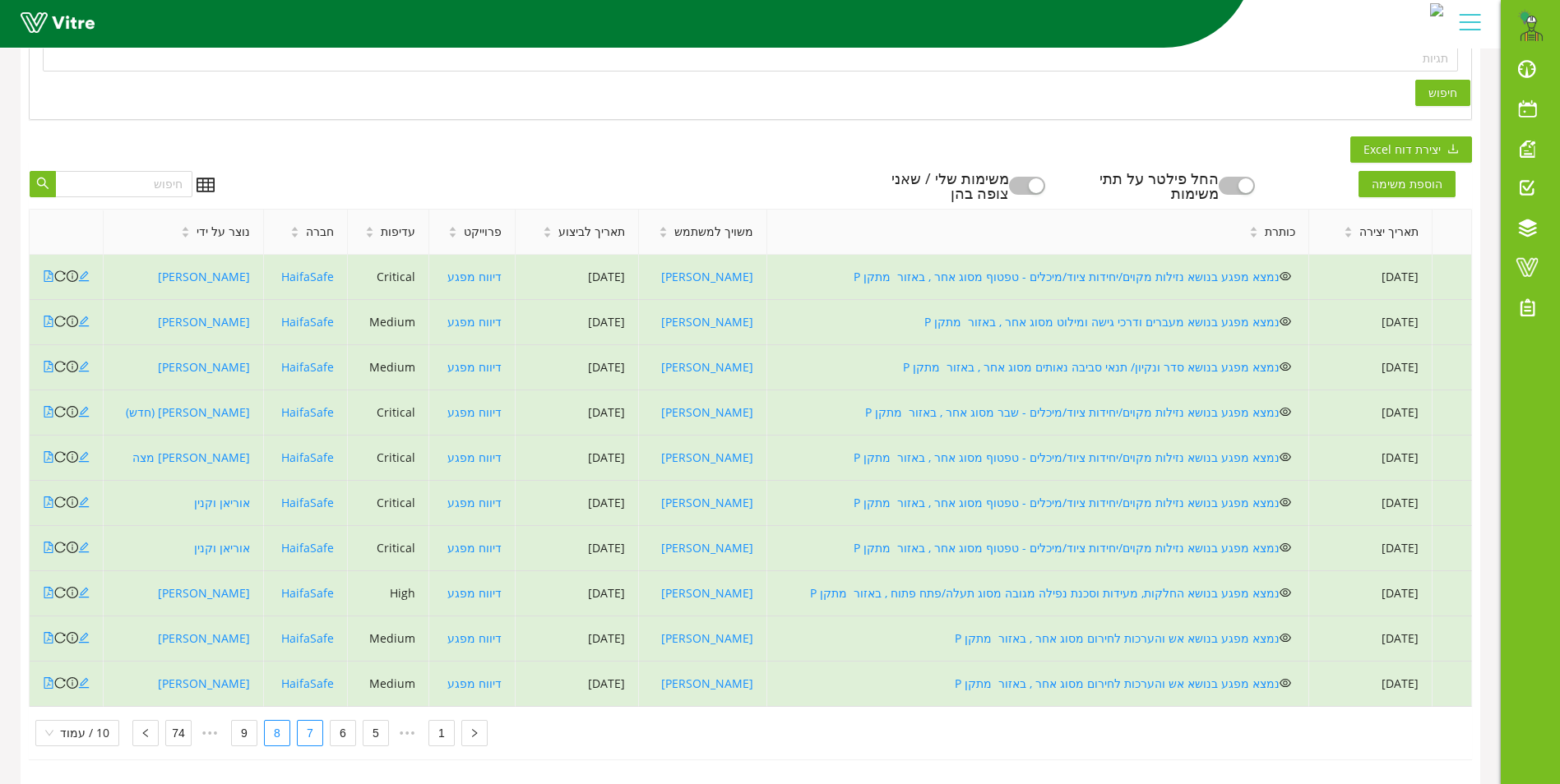
click at [276, 721] on link "8" at bounding box center [277, 733] width 25 height 25
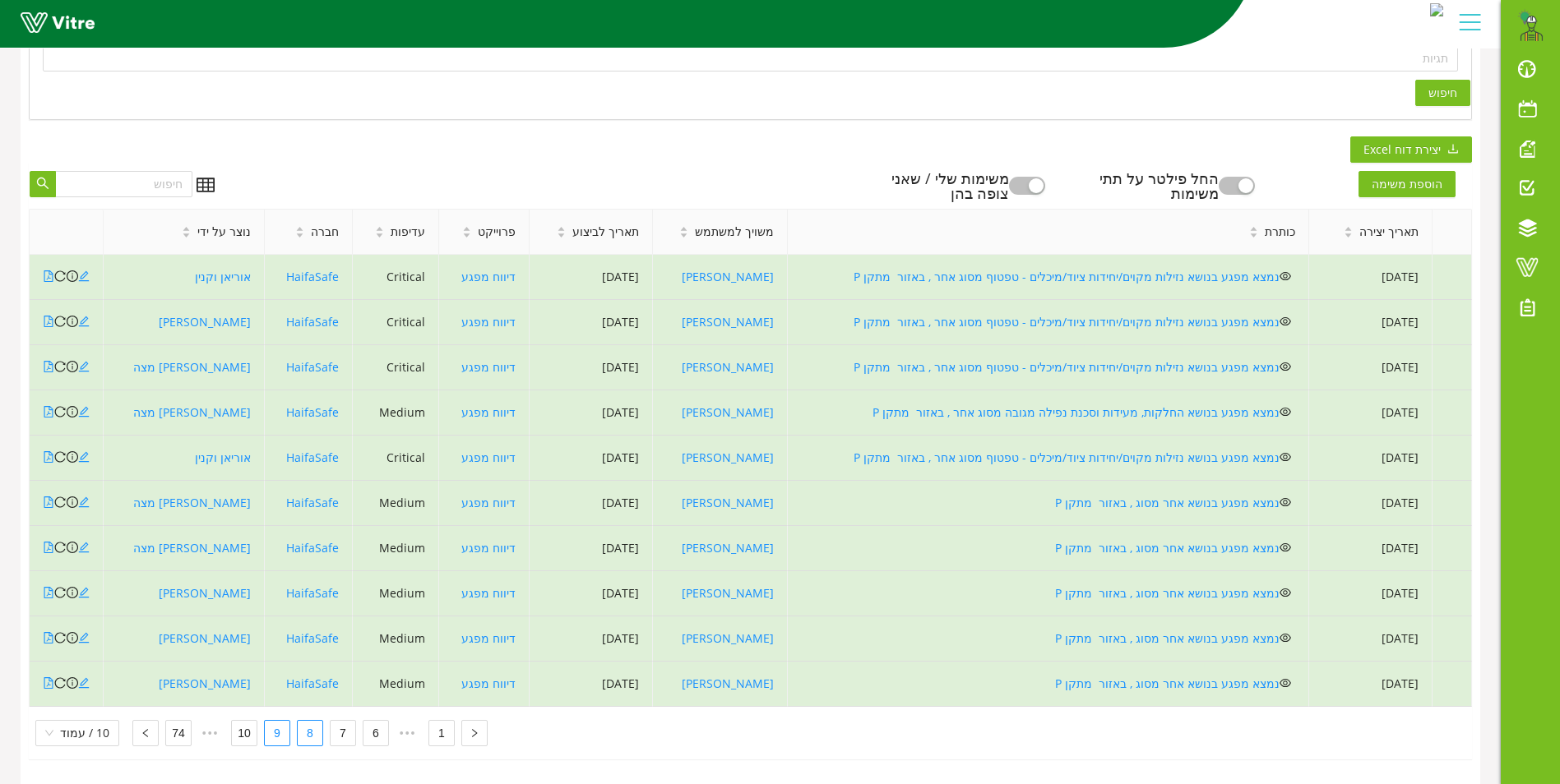
click at [267, 721] on link "9" at bounding box center [277, 733] width 25 height 25
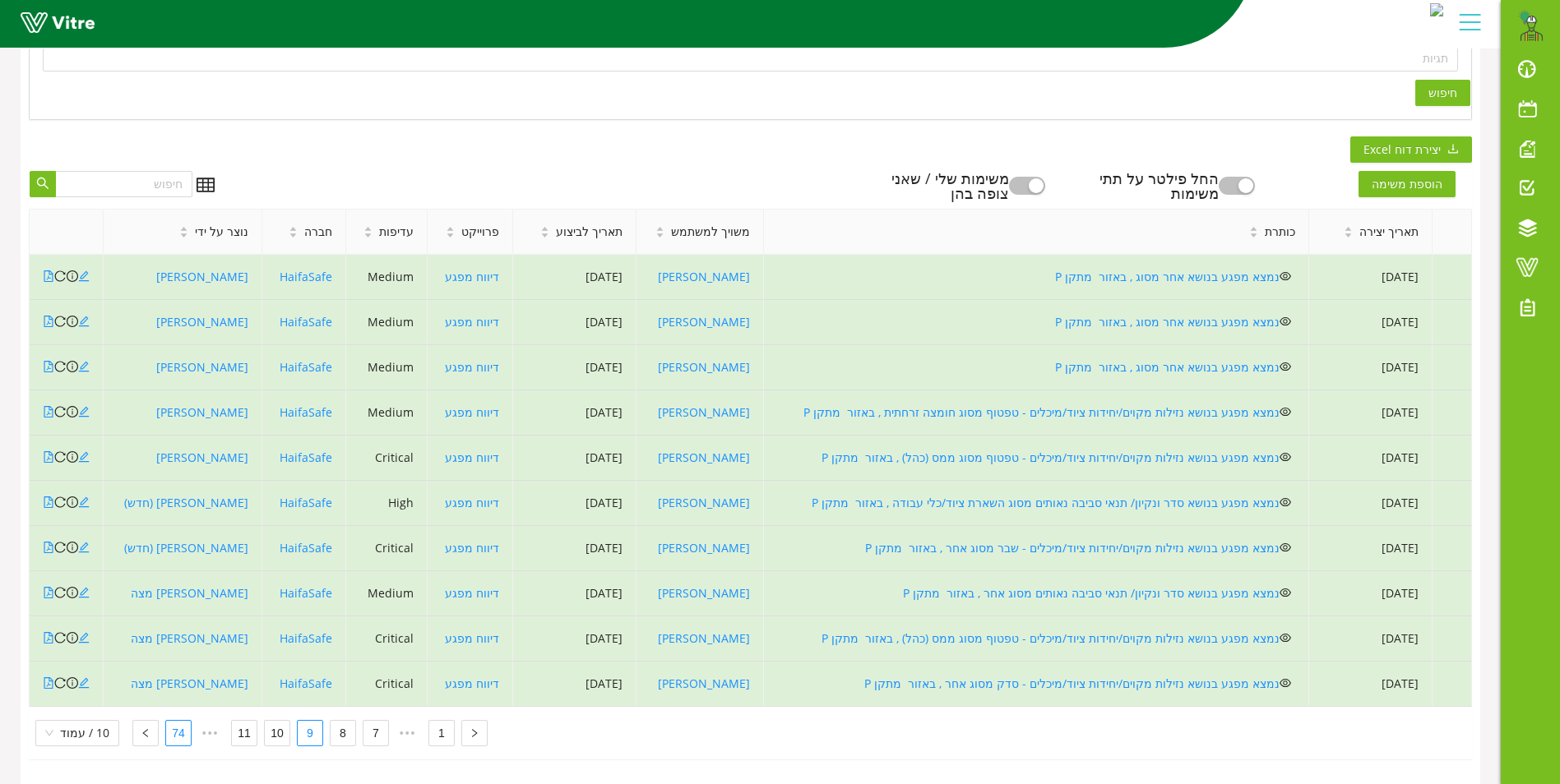
click at [169, 725] on link "74" at bounding box center [179, 733] width 25 height 25
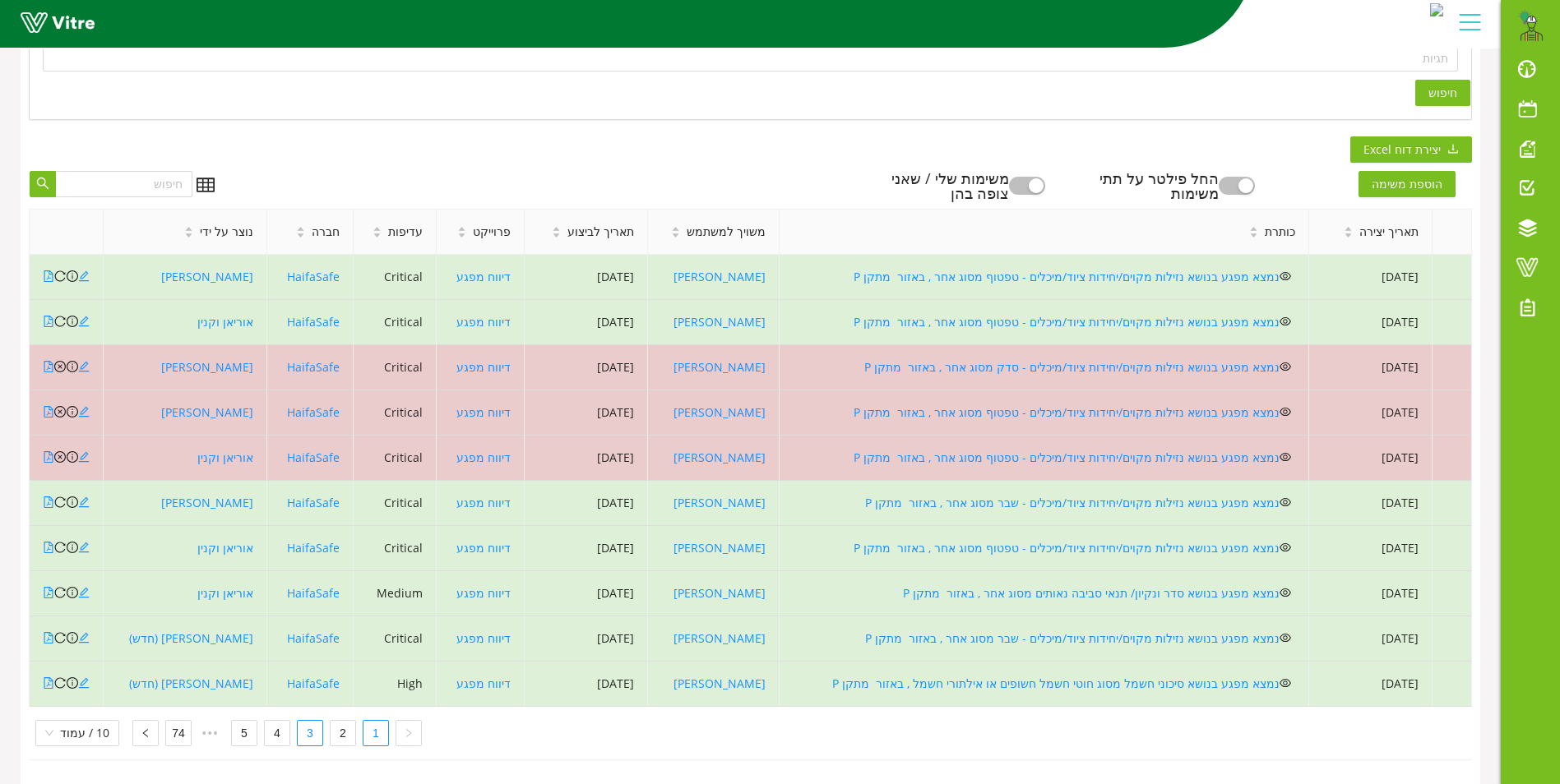
click at [304, 721] on link "3" at bounding box center [310, 733] width 25 height 25
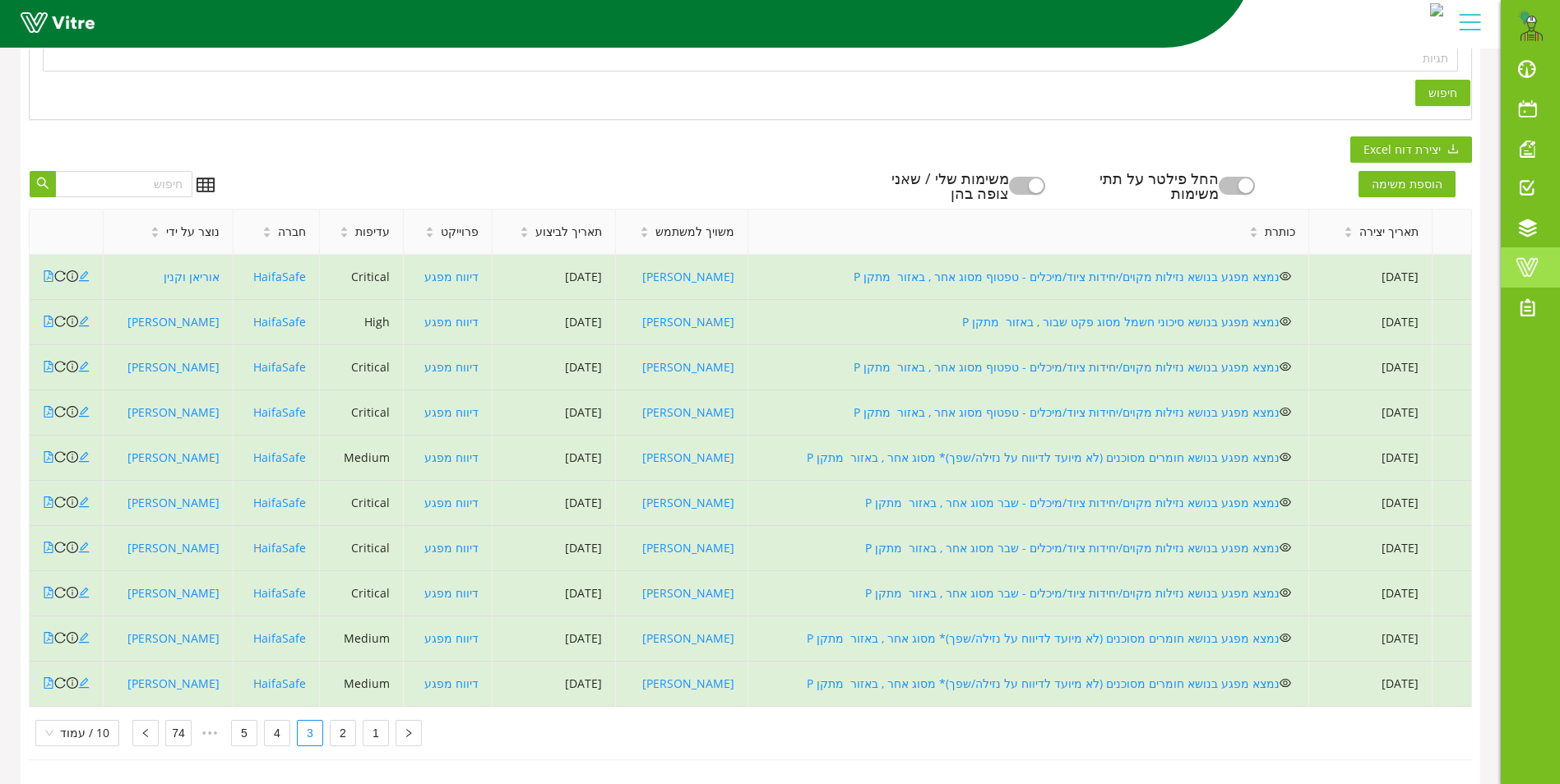
click at [1527, 264] on span at bounding box center [1528, 267] width 41 height 20
